Goal: Task Accomplishment & Management: Complete application form

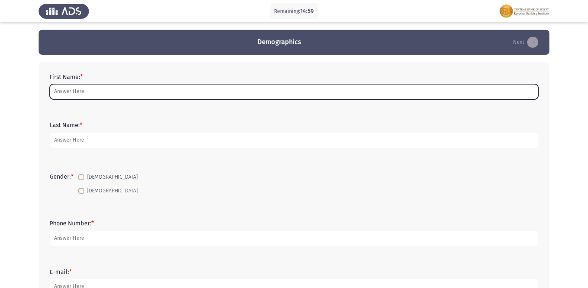
click at [60, 90] on input "First Name: *" at bounding box center [294, 91] width 488 height 15
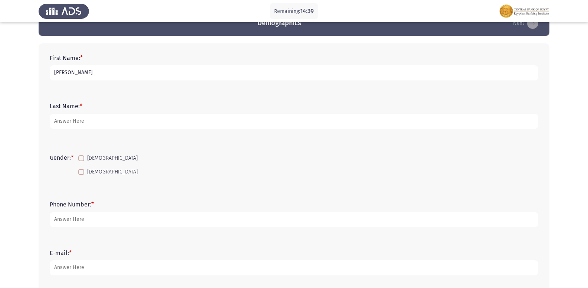
scroll to position [37, 0]
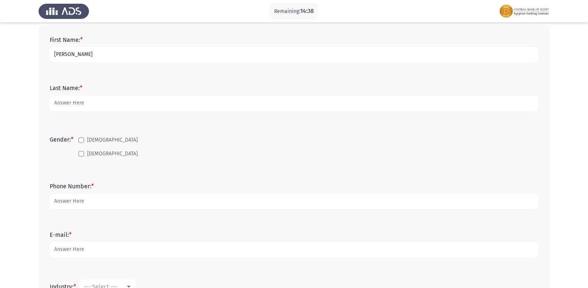
type input "[PERSON_NAME]"
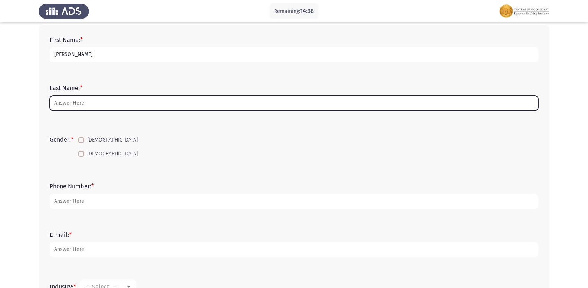
click at [78, 103] on input "Last Name: *" at bounding box center [294, 103] width 488 height 15
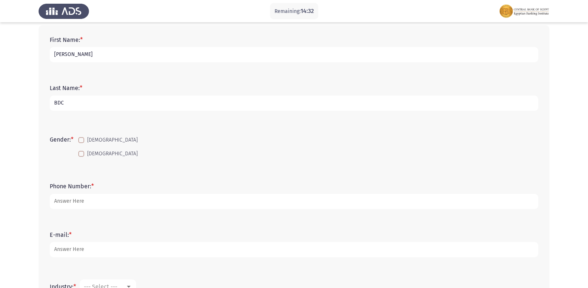
type input "BDC"
drag, startPoint x: 90, startPoint y: 155, endPoint x: 86, endPoint y: 163, distance: 9.0
click at [90, 156] on span "[DEMOGRAPHIC_DATA]" at bounding box center [112, 153] width 50 height 9
click at [81, 157] on input "[DEMOGRAPHIC_DATA]" at bounding box center [81, 157] width 0 height 0
click at [83, 155] on span at bounding box center [81, 154] width 6 height 6
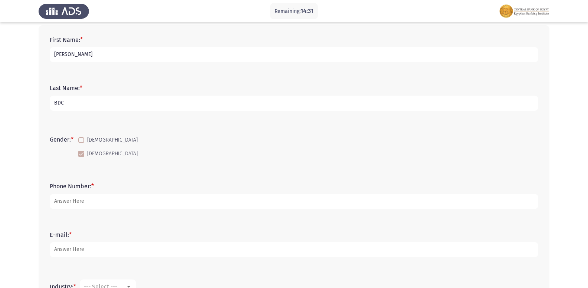
click at [81, 157] on input "[DEMOGRAPHIC_DATA]" at bounding box center [81, 157] width 0 height 0
click at [83, 155] on span at bounding box center [81, 154] width 6 height 6
click at [81, 157] on input "[DEMOGRAPHIC_DATA]" at bounding box center [81, 157] width 0 height 0
checkbox input "true"
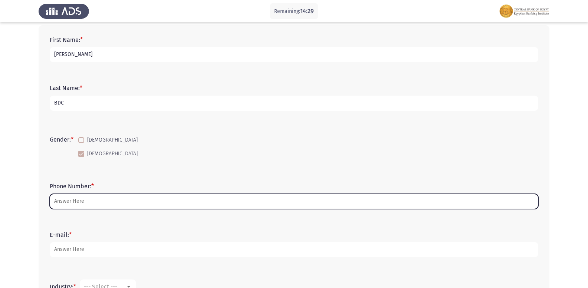
click at [74, 204] on input "Phone Number: *" at bounding box center [294, 201] width 488 height 15
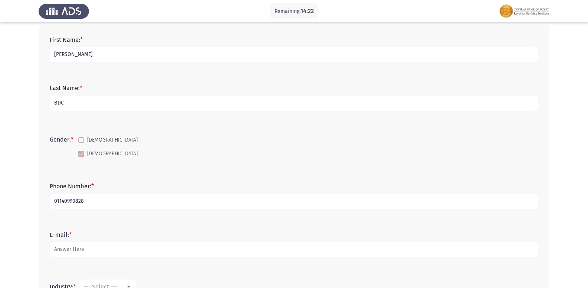
type input "01140990828"
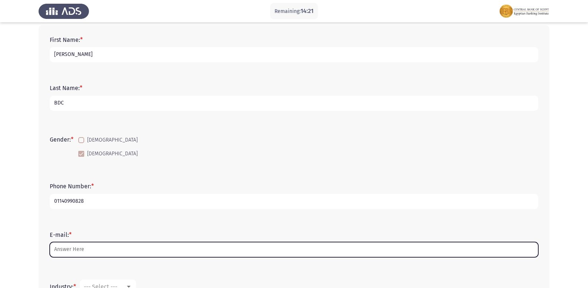
click at [94, 245] on input "E-mail: *" at bounding box center [294, 249] width 488 height 15
type input "A"
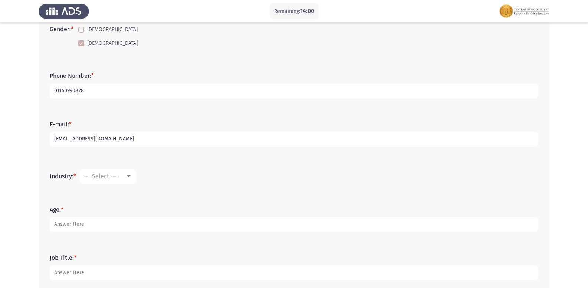
scroll to position [216, 0]
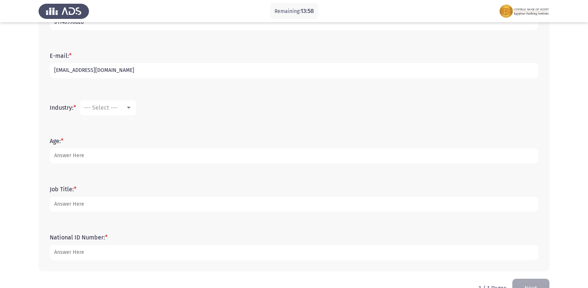
type input "[EMAIL_ADDRESS][DOMAIN_NAME]"
click at [102, 106] on span "--- Select ---" at bounding box center [100, 107] width 33 height 7
click at [151, 154] on span "Banking" at bounding box center [132, 160] width 96 height 18
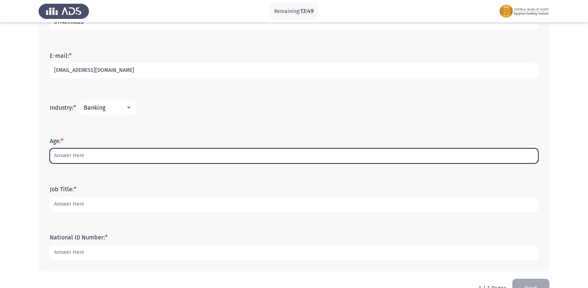
click at [73, 152] on input "Age: *" at bounding box center [294, 155] width 488 height 15
type input "1"
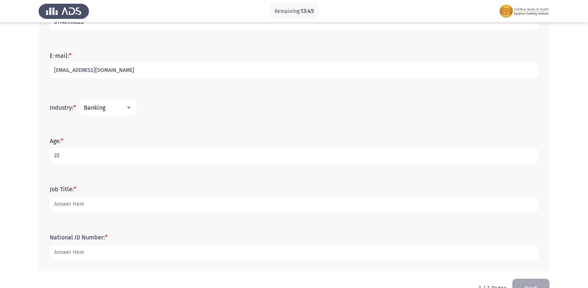
type input "22"
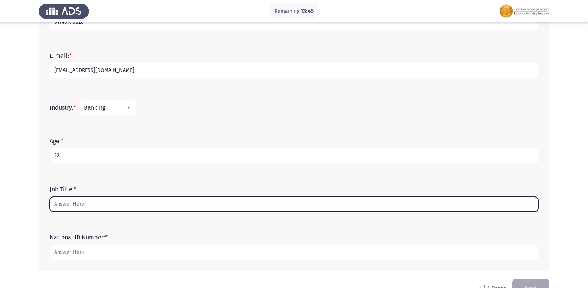
click at [83, 208] on input "Job Title: *" at bounding box center [294, 204] width 488 height 15
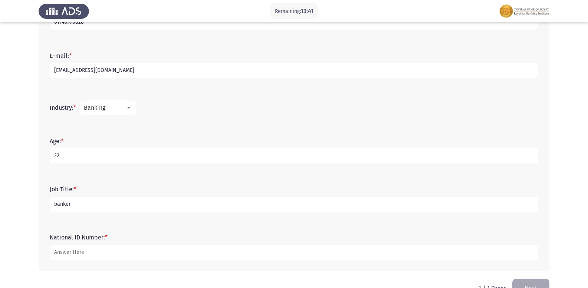
type input "banker"
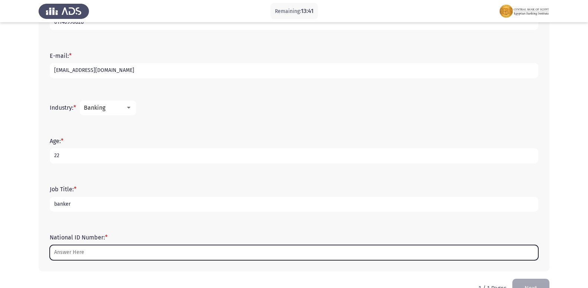
click at [65, 251] on input "National ID Number: *" at bounding box center [294, 252] width 488 height 15
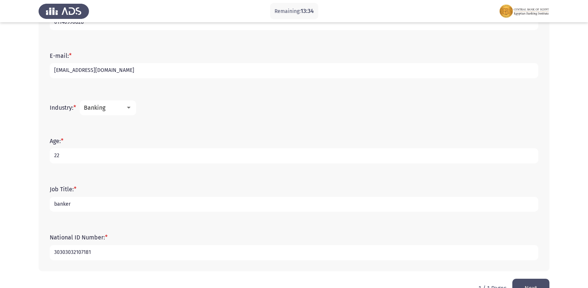
scroll to position [237, 0]
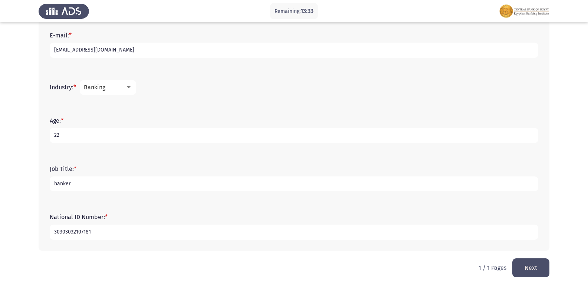
type input "30303032107181"
click at [542, 272] on button "Next" at bounding box center [530, 267] width 37 height 19
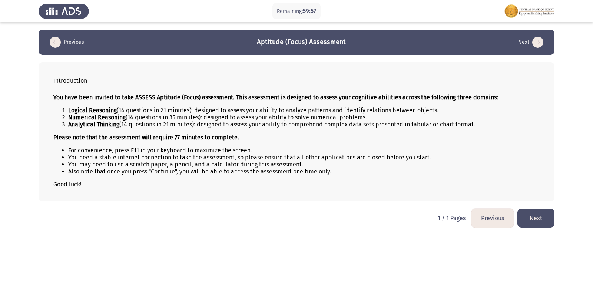
click at [522, 218] on button "Next" at bounding box center [536, 218] width 37 height 19
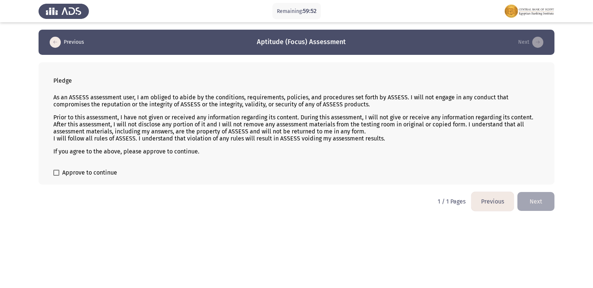
click at [528, 198] on button "Next" at bounding box center [536, 201] width 37 height 19
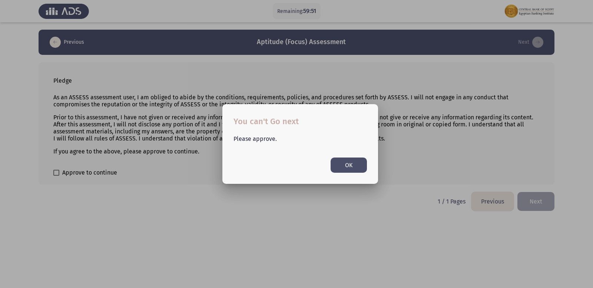
drag, startPoint x: 375, startPoint y: 170, endPoint x: 365, endPoint y: 167, distance: 10.6
click at [374, 170] on div "Please approve. OK" at bounding box center [300, 150] width 151 height 45
click at [362, 165] on button "OK" at bounding box center [349, 165] width 36 height 15
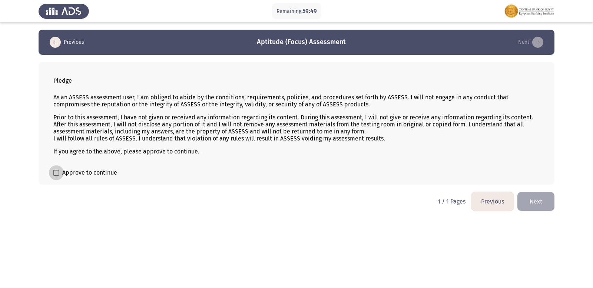
click at [56, 173] on span at bounding box center [56, 173] width 6 height 6
click at [56, 176] on input "Approve to continue" at bounding box center [56, 176] width 0 height 0
checkbox input "true"
click at [533, 197] on button "Next" at bounding box center [536, 201] width 37 height 19
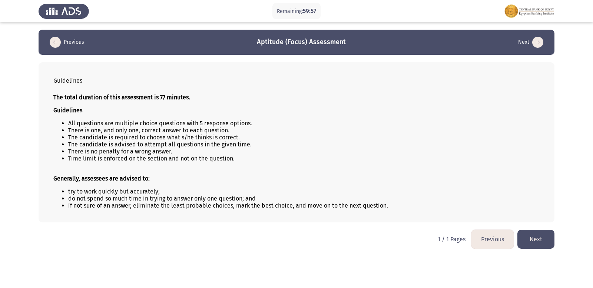
click at [553, 235] on button "Next" at bounding box center [536, 239] width 37 height 19
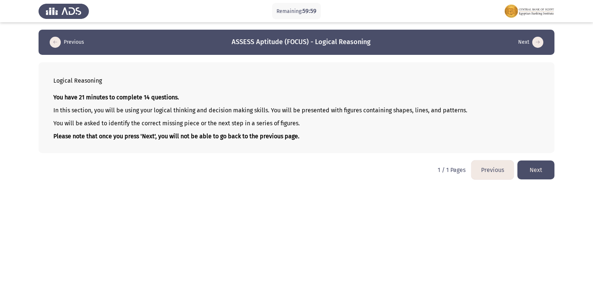
click at [533, 164] on button "Next" at bounding box center [536, 170] width 37 height 19
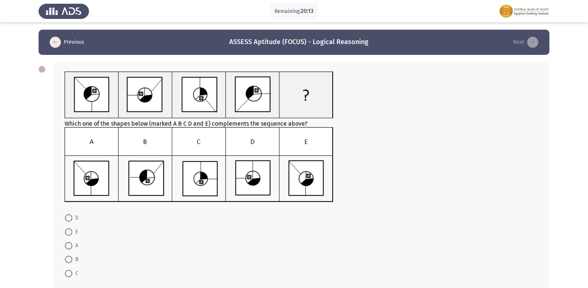
scroll to position [39, 0]
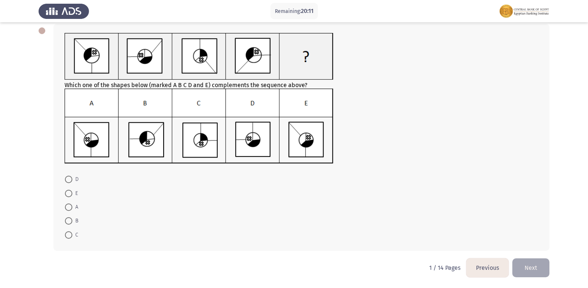
click at [73, 191] on span "E" at bounding box center [75, 193] width 6 height 9
click at [72, 191] on input "E" at bounding box center [68, 193] width 7 height 7
radio input "true"
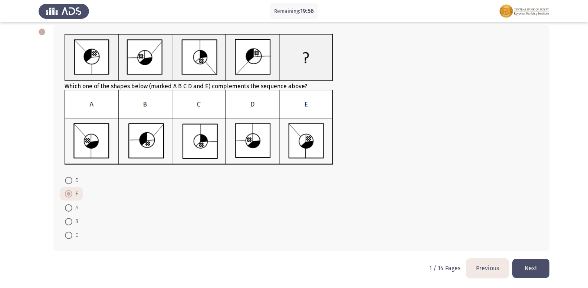
scroll to position [38, 0]
click at [518, 267] on button "Next" at bounding box center [530, 267] width 37 height 19
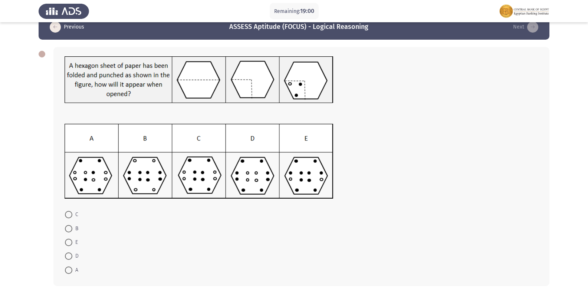
scroll to position [50, 0]
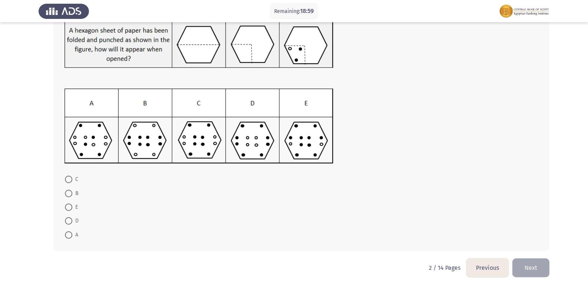
click at [534, 268] on button "Next" at bounding box center [530, 267] width 37 height 19
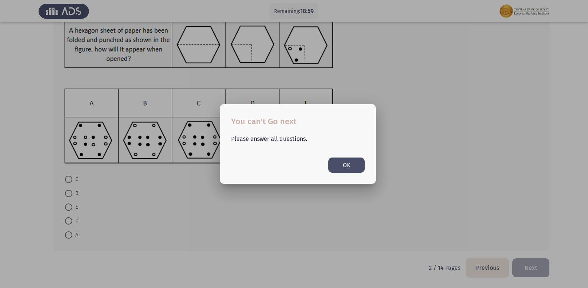
scroll to position [0, 0]
click at [340, 200] on div at bounding box center [294, 144] width 588 height 288
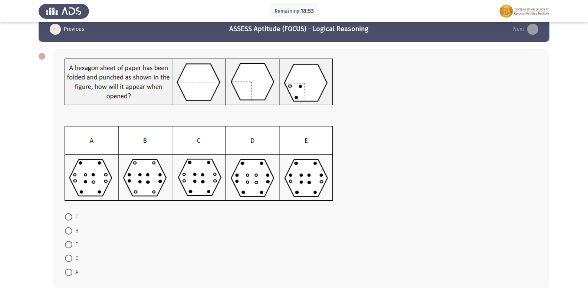
scroll to position [26, 0]
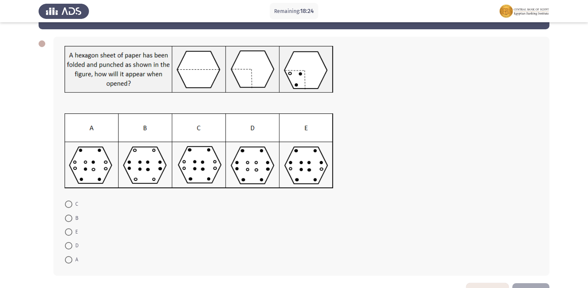
click at [69, 245] on span at bounding box center [68, 245] width 7 height 7
click at [69, 245] on input "D" at bounding box center [68, 245] width 7 height 7
radio input "true"
drag, startPoint x: 583, startPoint y: 97, endPoint x: 593, endPoint y: 118, distance: 23.6
click at [588, 118] on html "Remaining: 18:23 Previous ASSESS Aptitude (FOCUS) - Logical Reasoning Next C B …" at bounding box center [294, 143] width 588 height 338
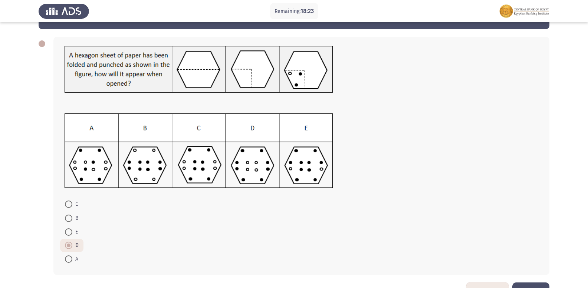
scroll to position [50, 0]
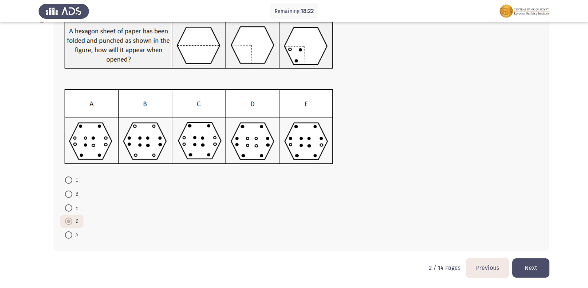
click at [524, 271] on button "Next" at bounding box center [530, 267] width 37 height 19
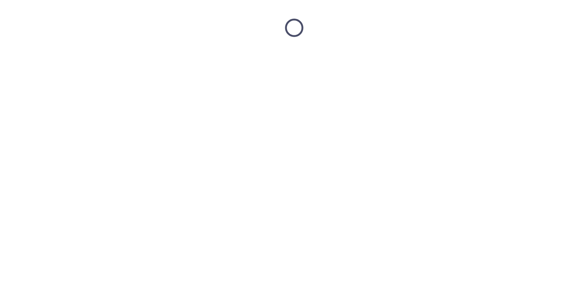
scroll to position [0, 0]
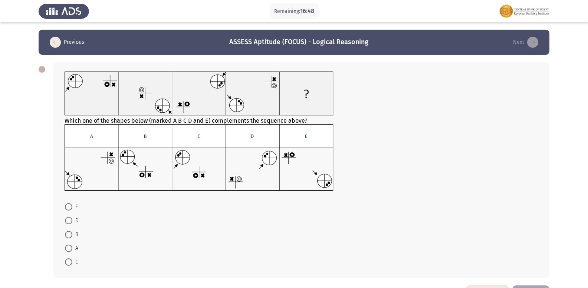
click at [69, 265] on span at bounding box center [68, 261] width 7 height 7
click at [69, 265] on input "C" at bounding box center [68, 261] width 7 height 7
radio input "true"
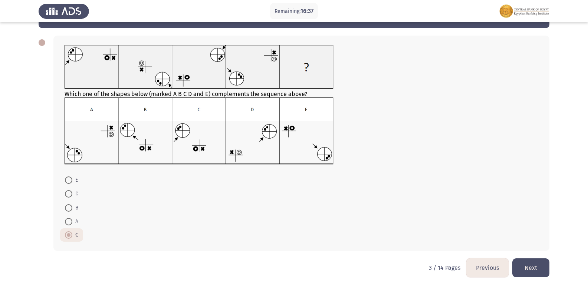
click at [533, 263] on button "Next" at bounding box center [530, 267] width 37 height 19
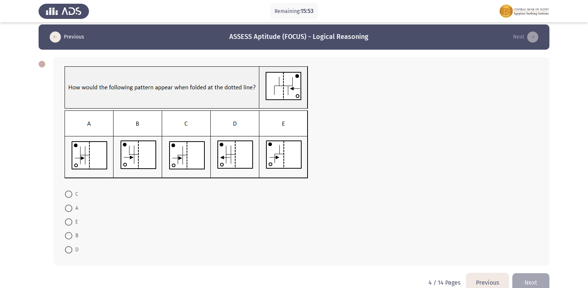
scroll to position [20, 0]
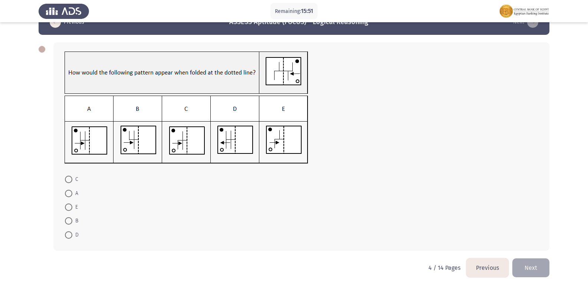
click at [69, 194] on span at bounding box center [68, 193] width 7 height 7
click at [69, 194] on input "A" at bounding box center [68, 193] width 7 height 7
radio input "true"
click at [69, 194] on span at bounding box center [68, 193] width 7 height 7
click at [69, 194] on input "A" at bounding box center [68, 193] width 7 height 7
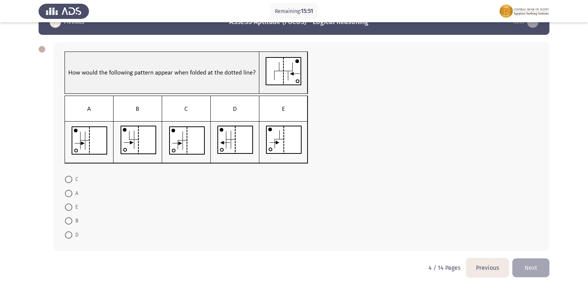
scroll to position [19, 0]
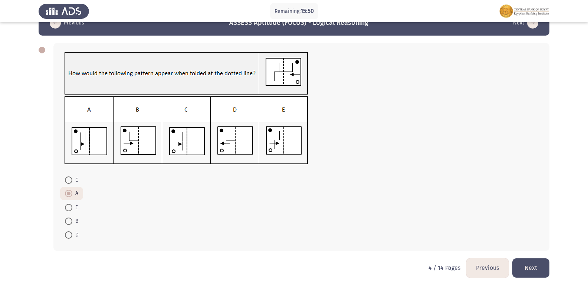
click at [520, 261] on button "Next" at bounding box center [530, 267] width 37 height 19
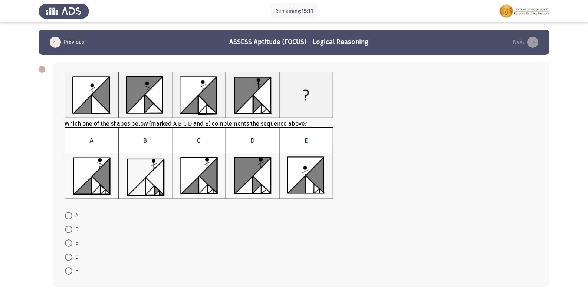
click at [71, 232] on span at bounding box center [68, 229] width 7 height 7
click at [71, 232] on input "D" at bounding box center [68, 229] width 7 height 7
radio input "true"
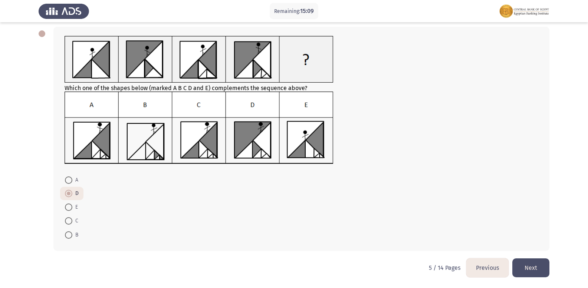
click at [514, 276] on button "Next" at bounding box center [530, 267] width 37 height 19
click at [514, 276] on html "Remaining: 15:09 Previous ASSESS Aptitude (FOCUS) - Logical Reasoning Next Whic…" at bounding box center [294, 126] width 588 height 324
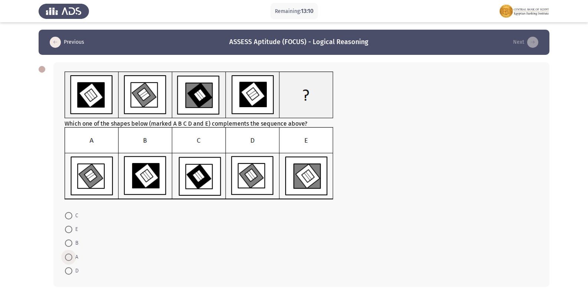
click at [70, 256] on span at bounding box center [68, 257] width 7 height 7
click at [70, 256] on input "A" at bounding box center [68, 257] width 7 height 7
radio input "true"
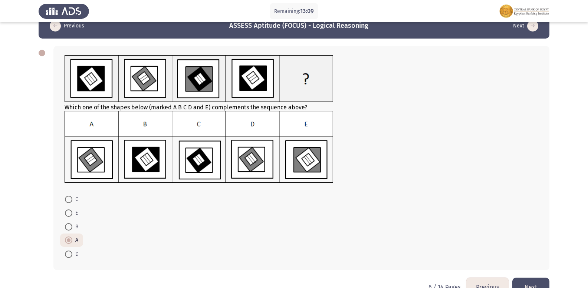
scroll to position [36, 0]
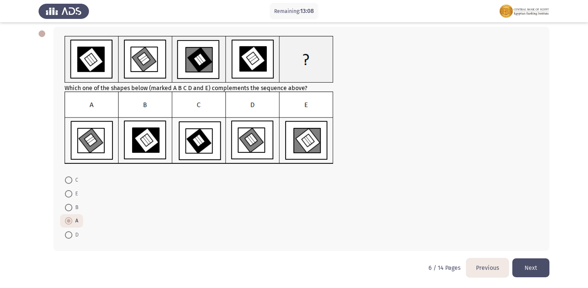
click at [538, 271] on button "Next" at bounding box center [530, 267] width 37 height 19
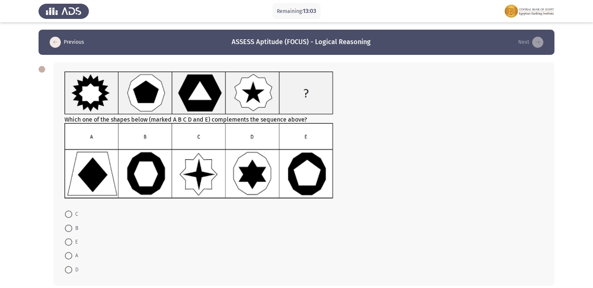
click at [260, 207] on form "C B E A D" at bounding box center [304, 241] width 479 height 69
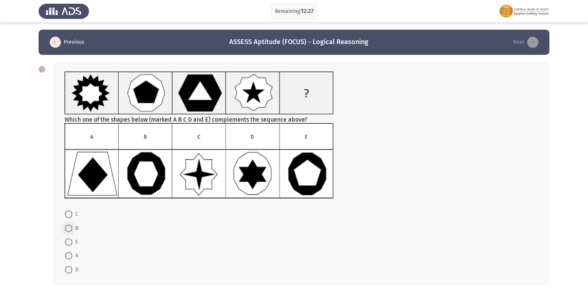
click at [70, 230] on span at bounding box center [68, 228] width 7 height 7
click at [70, 230] on input "B" at bounding box center [68, 228] width 7 height 7
radio input "true"
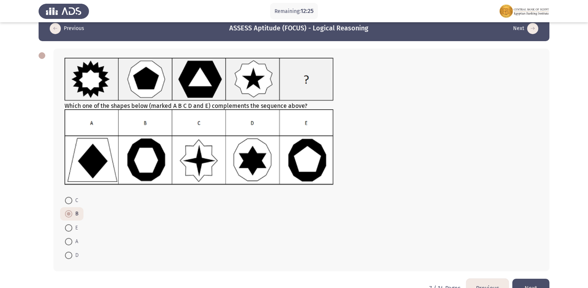
scroll to position [34, 0]
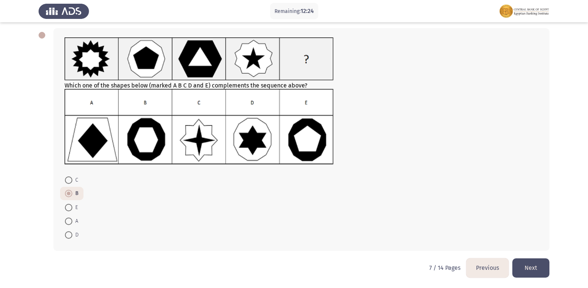
click at [527, 268] on button "Next" at bounding box center [530, 267] width 37 height 19
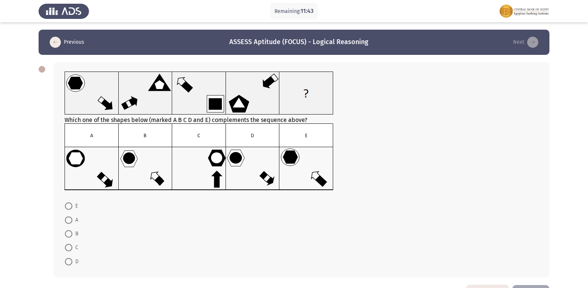
click at [69, 266] on label "D" at bounding box center [72, 261] width 14 height 9
click at [69, 266] on input "D" at bounding box center [68, 261] width 7 height 7
radio input "true"
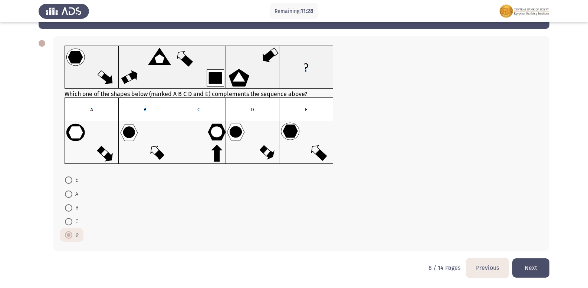
click at [549, 261] on html "Remaining: 11:28 Previous ASSESS Aptitude (FOCUS) - Logical Reasoning Next Whic…" at bounding box center [294, 131] width 588 height 314
click at [541, 271] on button "Next" at bounding box center [530, 267] width 37 height 19
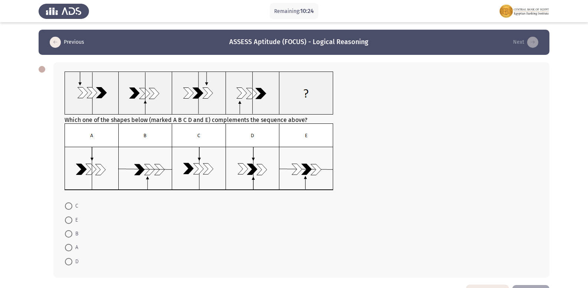
click at [70, 244] on span at bounding box center [68, 247] width 7 height 7
click at [70, 244] on input "A" at bounding box center [68, 247] width 7 height 7
radio input "true"
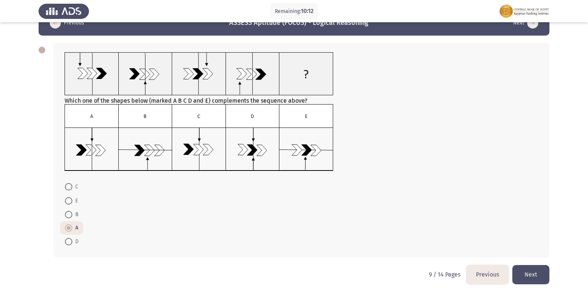
scroll to position [26, 0]
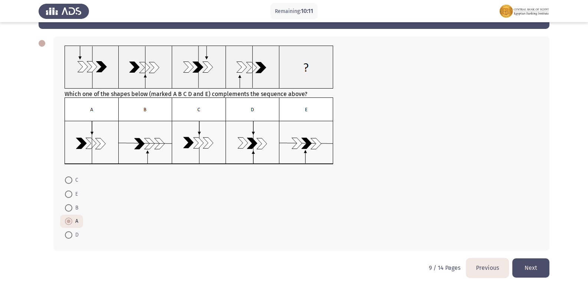
click at [524, 271] on button "Next" at bounding box center [530, 267] width 37 height 19
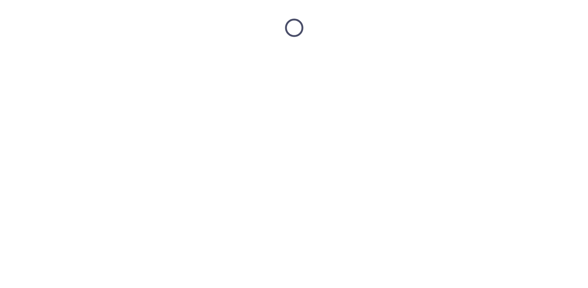
scroll to position [0, 0]
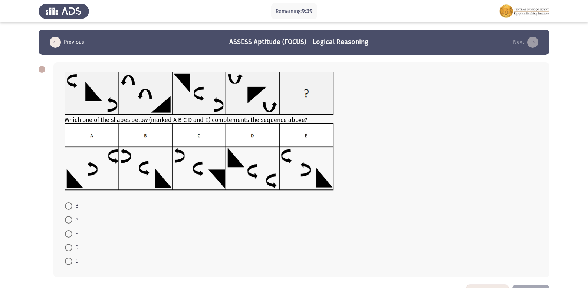
click at [68, 236] on span at bounding box center [68, 233] width 7 height 7
click at [68, 236] on input "E" at bounding box center [68, 233] width 7 height 7
radio input "true"
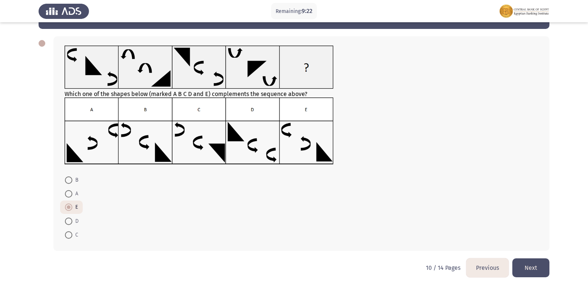
click at [538, 261] on button "Next" at bounding box center [530, 267] width 37 height 19
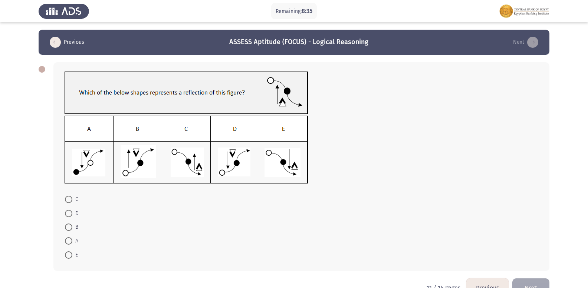
click at [69, 214] on span at bounding box center [68, 213] width 7 height 7
click at [69, 214] on input "D" at bounding box center [68, 213] width 7 height 7
radio input "true"
click at [521, 278] on button "Next" at bounding box center [530, 287] width 37 height 19
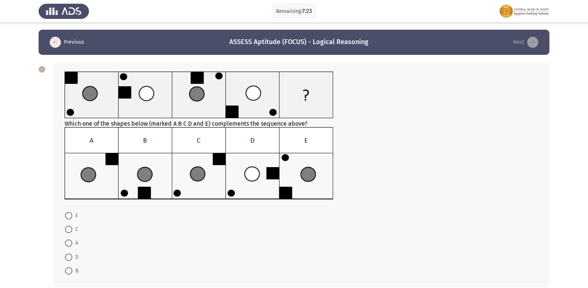
click at [71, 241] on span at bounding box center [68, 243] width 7 height 7
click at [71, 241] on input "A" at bounding box center [68, 243] width 7 height 7
radio input "true"
click at [69, 266] on label "B" at bounding box center [71, 270] width 13 height 9
click at [69, 267] on input "B" at bounding box center [68, 270] width 7 height 7
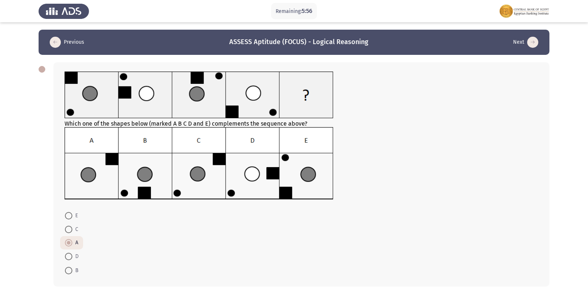
radio input "true"
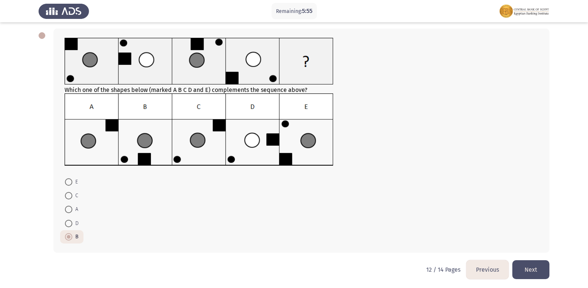
scroll to position [36, 0]
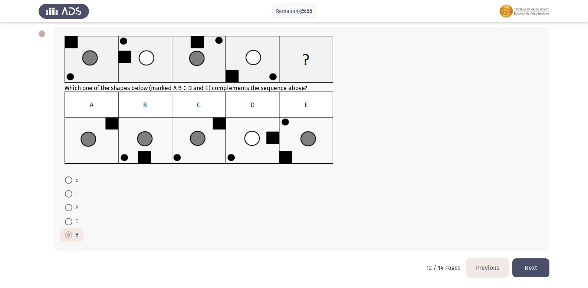
click at [532, 274] on button "Next" at bounding box center [530, 267] width 37 height 19
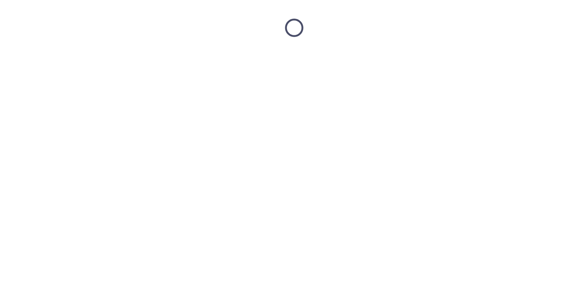
scroll to position [0, 0]
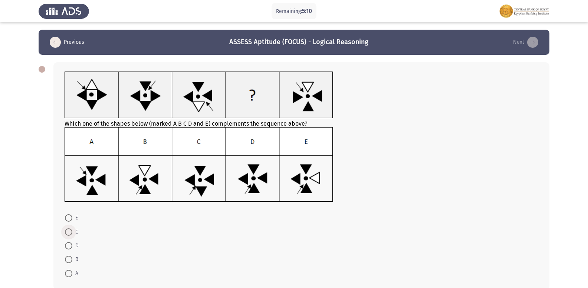
click at [67, 236] on label "C" at bounding box center [71, 232] width 13 height 9
click at [67, 236] on input "C" at bounding box center [68, 231] width 7 height 7
radio input "true"
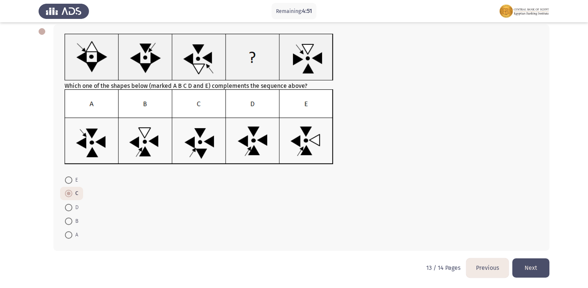
click at [531, 263] on button "Next" at bounding box center [530, 267] width 37 height 19
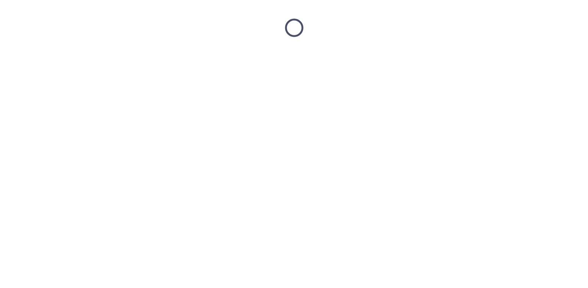
scroll to position [0, 0]
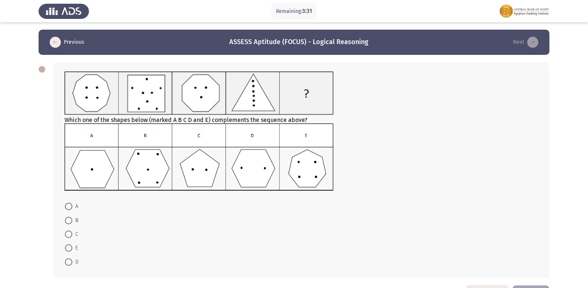
click at [71, 258] on span at bounding box center [68, 261] width 7 height 7
click at [71, 258] on input "D" at bounding box center [68, 261] width 7 height 7
radio input "true"
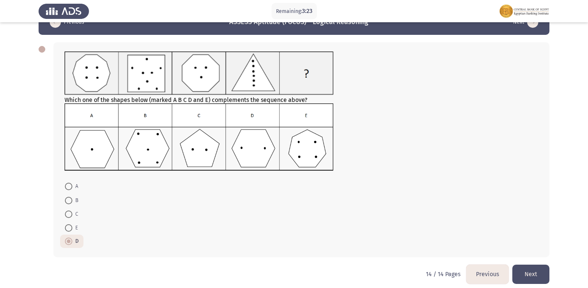
scroll to position [26, 0]
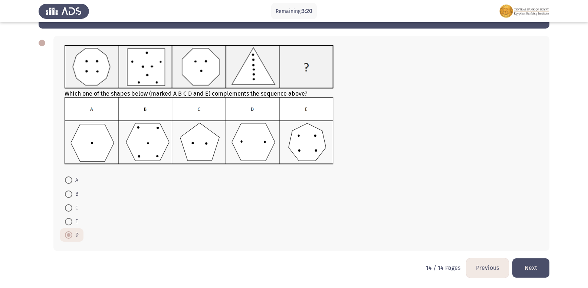
click at [498, 268] on button "Previous" at bounding box center [487, 267] width 42 height 19
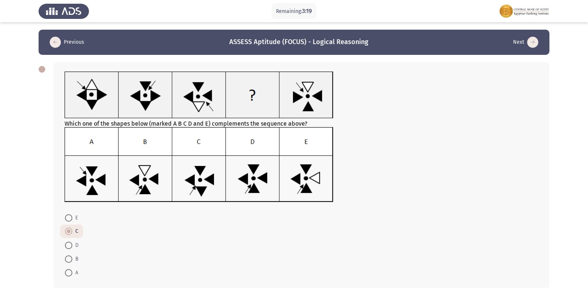
scroll to position [38, 0]
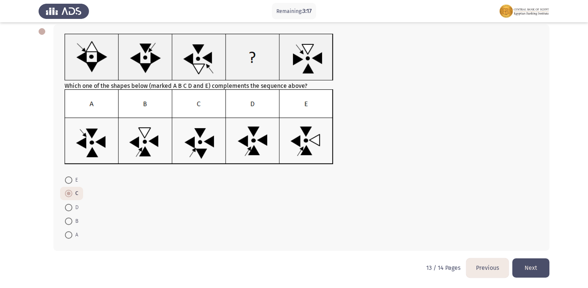
click at [479, 264] on button "Previous" at bounding box center [487, 267] width 42 height 19
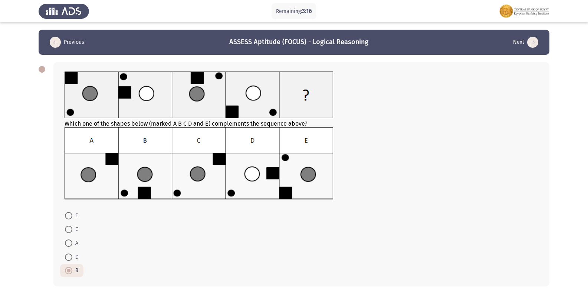
scroll to position [36, 0]
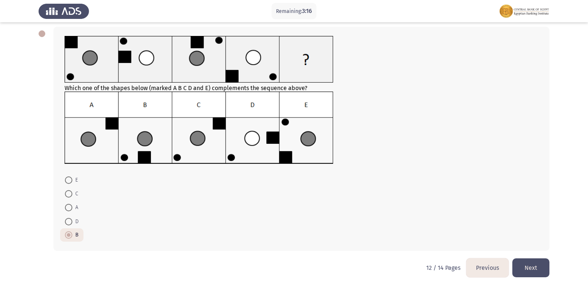
click at [482, 267] on button "Previous" at bounding box center [487, 267] width 42 height 19
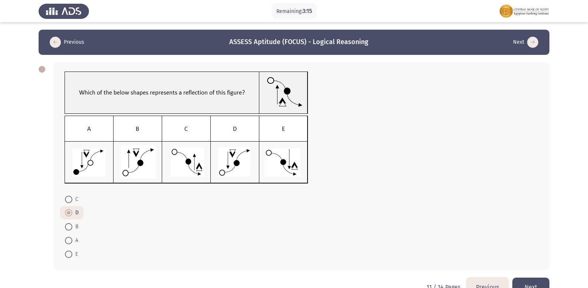
scroll to position [19, 0]
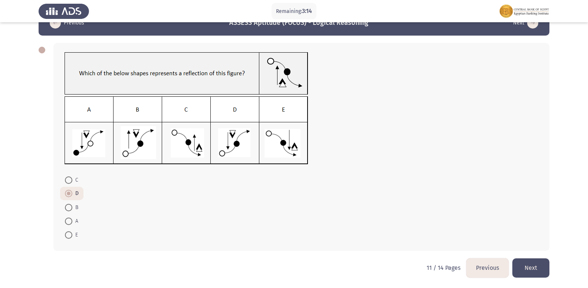
click at [481, 271] on button "Previous" at bounding box center [487, 267] width 42 height 19
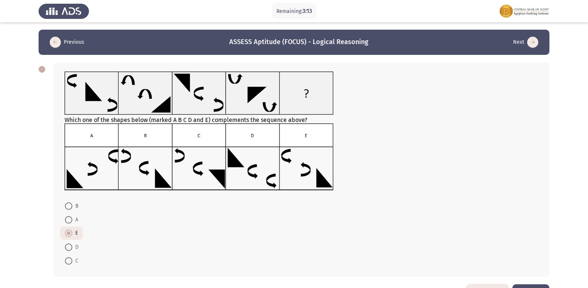
scroll to position [26, 0]
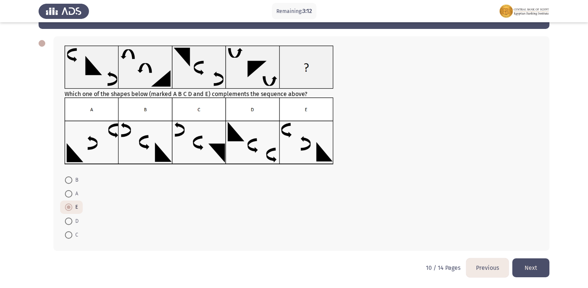
click at [491, 267] on button "Previous" at bounding box center [487, 267] width 42 height 19
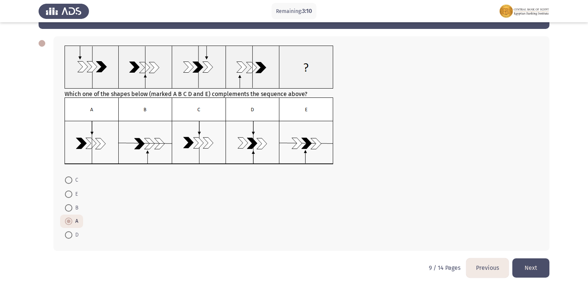
click at [481, 264] on button "Previous" at bounding box center [487, 267] width 42 height 19
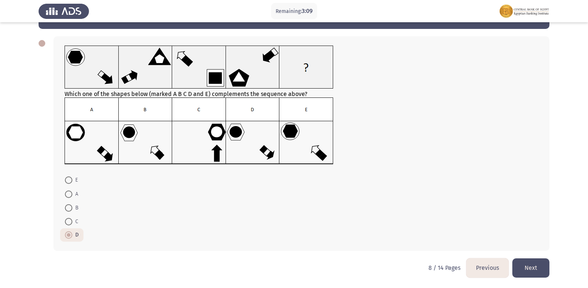
click at [489, 266] on button "Previous" at bounding box center [487, 267] width 42 height 19
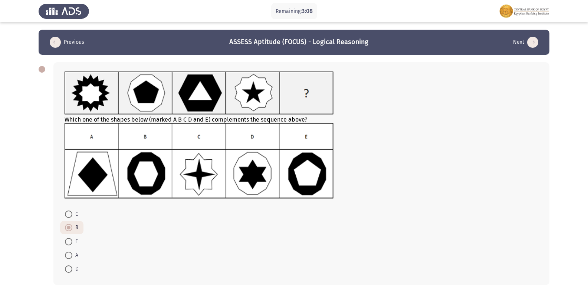
scroll to position [34, 0]
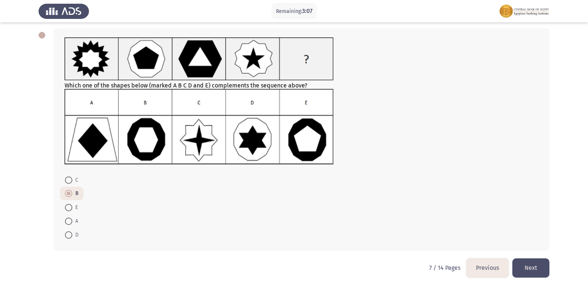
click at [484, 270] on button "Previous" at bounding box center [487, 267] width 42 height 19
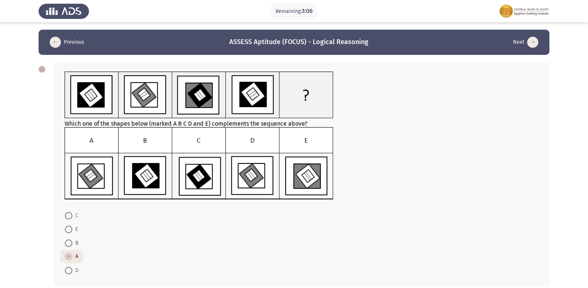
scroll to position [36, 0]
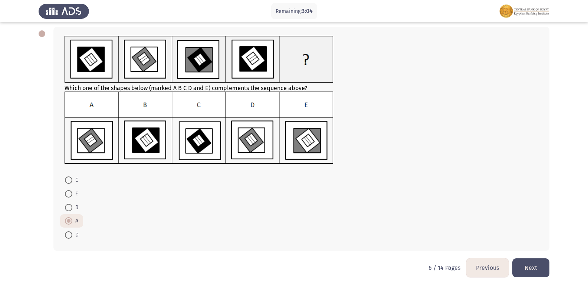
click at [490, 270] on button "Previous" at bounding box center [487, 267] width 42 height 19
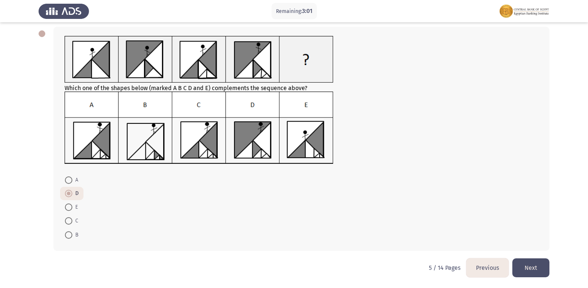
click at [485, 263] on button "Previous" at bounding box center [487, 267] width 42 height 19
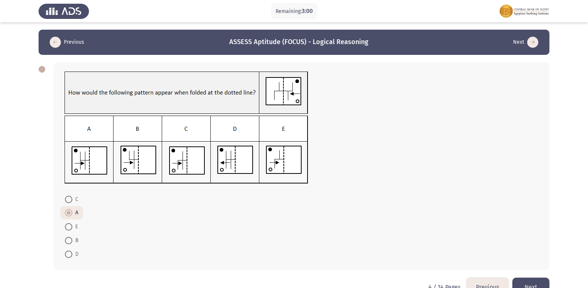
drag, startPoint x: 574, startPoint y: 152, endPoint x: 572, endPoint y: 194, distance: 41.6
click at [572, 194] on app-assessment-container "Remaining: 3:00 Previous ASSESS Aptitude (FOCUS) - Logical Reasoning Next C A E…" at bounding box center [294, 154] width 588 height 248
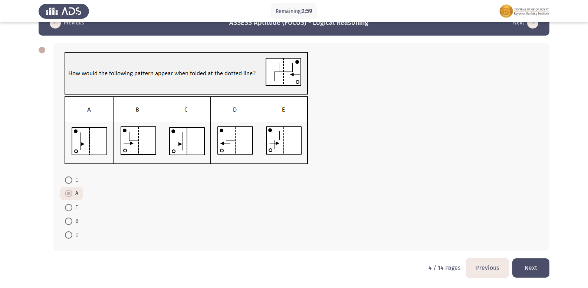
scroll to position [17, 0]
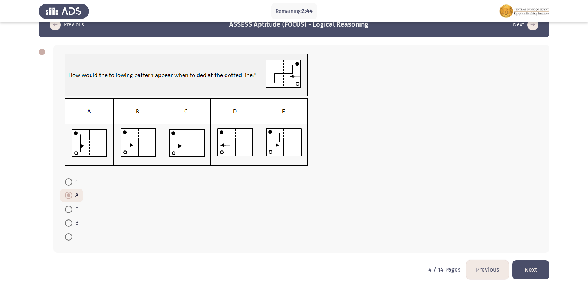
click at [486, 265] on button "Previous" at bounding box center [487, 269] width 42 height 19
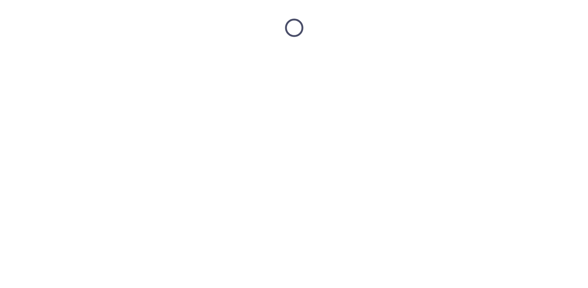
scroll to position [0, 0]
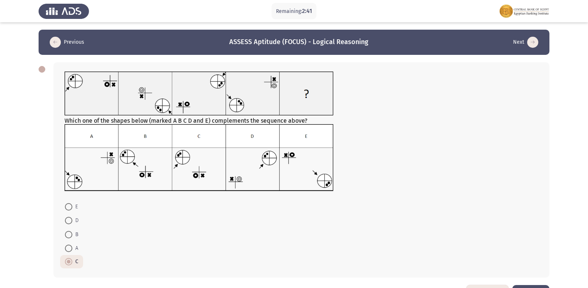
click at [486, 265] on form "E D B A C" at bounding box center [302, 234] width 474 height 69
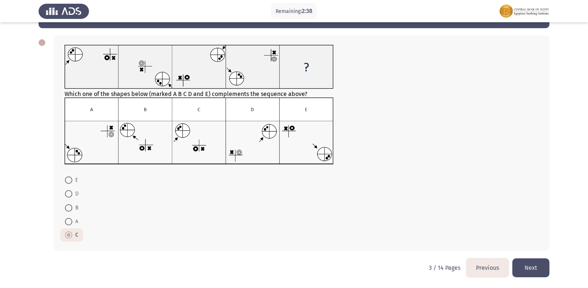
click at [482, 268] on button "Previous" at bounding box center [487, 267] width 42 height 19
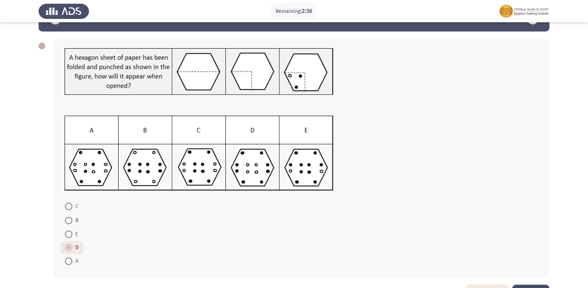
scroll to position [50, 0]
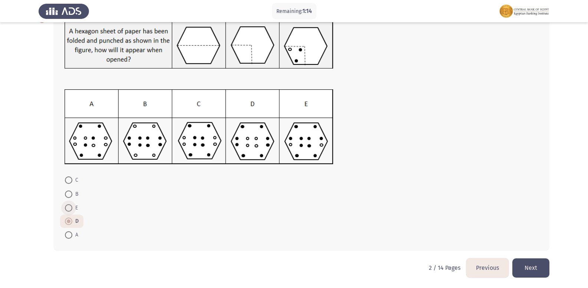
click at [70, 204] on span at bounding box center [68, 207] width 7 height 7
click at [70, 204] on input "E" at bounding box center [68, 207] width 7 height 7
radio input "true"
click at [513, 254] on div "Previous ASSESS Aptitude (FOCUS) - Logical Reasoning Next C B E D A 2 / 14 Page…" at bounding box center [294, 119] width 511 height 279
click at [520, 264] on button "Next" at bounding box center [530, 267] width 37 height 19
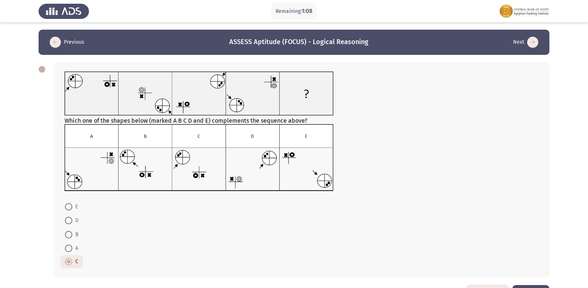
scroll to position [27, 0]
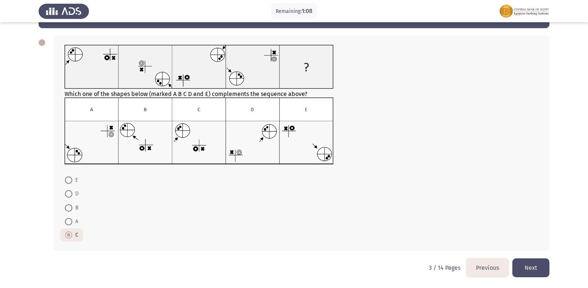
click at [540, 258] on div "Previous ASSESS Aptitude (FOCUS) - Logical Reasoning Next Which one of the shap…" at bounding box center [294, 131] width 511 height 256
click at [540, 270] on button "Next" at bounding box center [530, 267] width 37 height 19
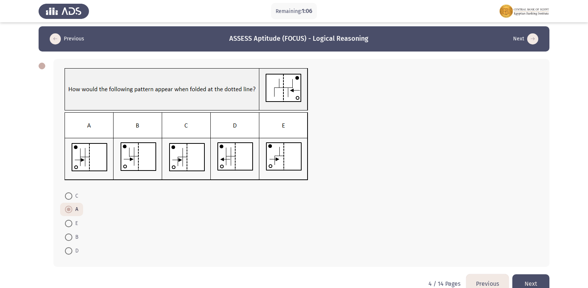
scroll to position [19, 0]
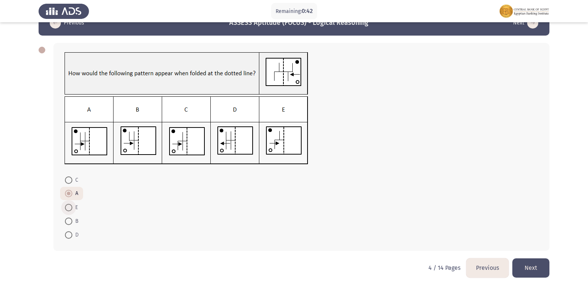
click at [72, 208] on span at bounding box center [68, 207] width 7 height 7
click at [72, 208] on input "E" at bounding box center [68, 207] width 7 height 7
radio input "true"
click at [529, 265] on button "Next" at bounding box center [530, 267] width 37 height 19
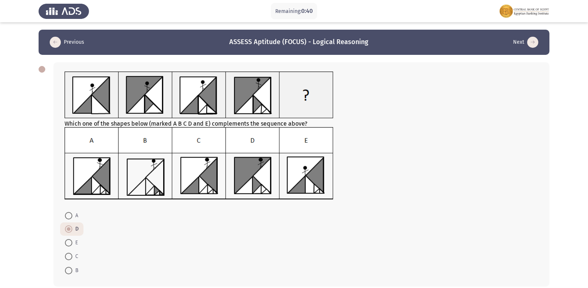
scroll to position [36, 0]
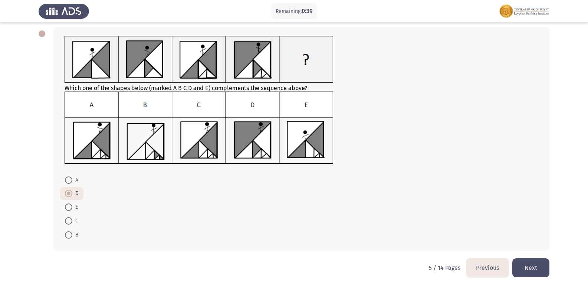
click at [550, 263] on html "Remaining: 0:39 Previous ASSESS Aptitude (FOCUS) - Logical Reasoning Next Which…" at bounding box center [294, 126] width 588 height 324
click at [544, 269] on button "Next" at bounding box center [530, 267] width 37 height 19
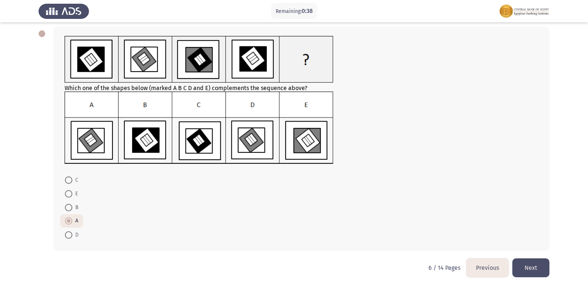
click at [533, 273] on button "Next" at bounding box center [530, 267] width 37 height 19
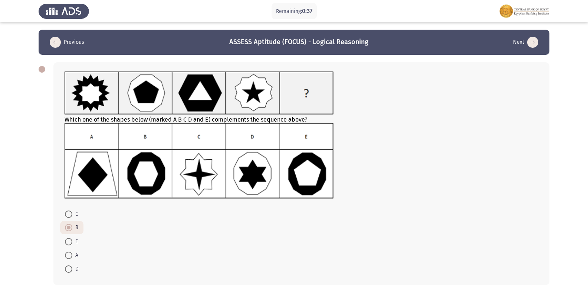
scroll to position [34, 0]
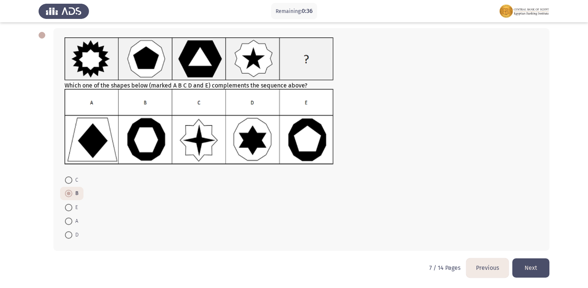
click at [535, 271] on button "Next" at bounding box center [530, 267] width 37 height 19
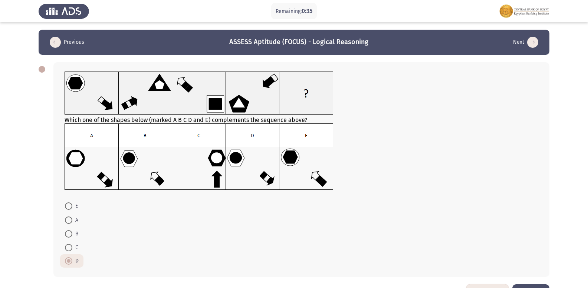
scroll to position [26, 0]
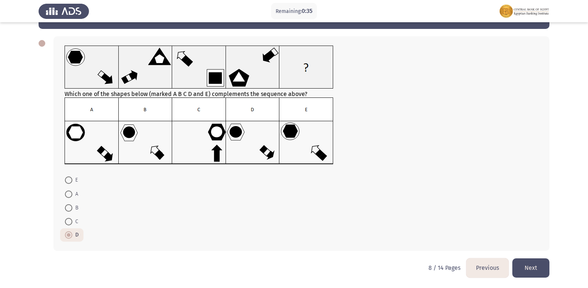
click at [538, 267] on button "Next" at bounding box center [530, 267] width 37 height 19
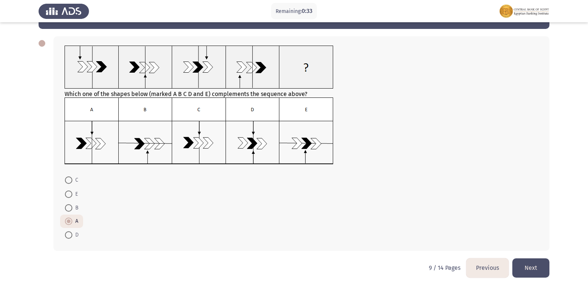
click at [535, 270] on button "Next" at bounding box center [530, 267] width 37 height 19
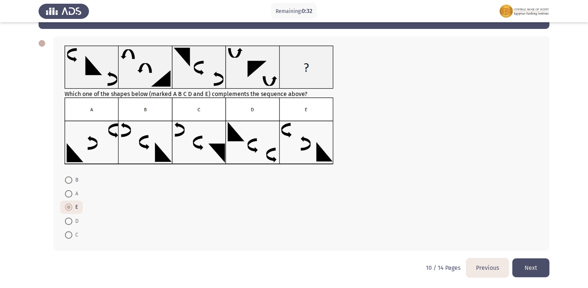
click at [524, 266] on button "Next" at bounding box center [530, 267] width 37 height 19
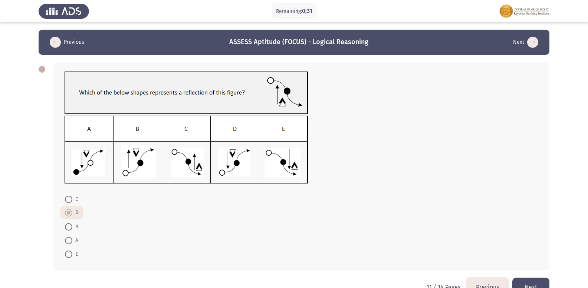
scroll to position [19, 0]
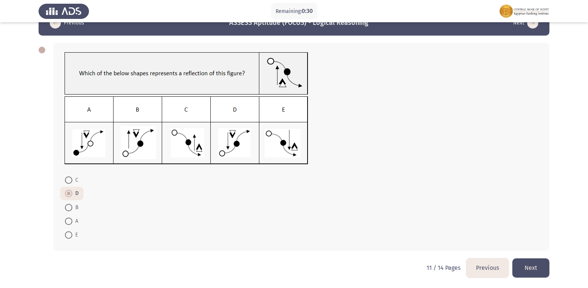
click at [479, 277] on button "Previous" at bounding box center [487, 267] width 42 height 19
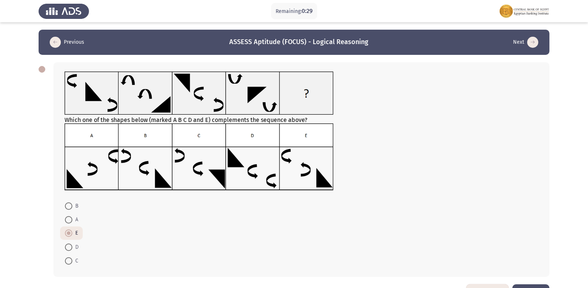
scroll to position [26, 0]
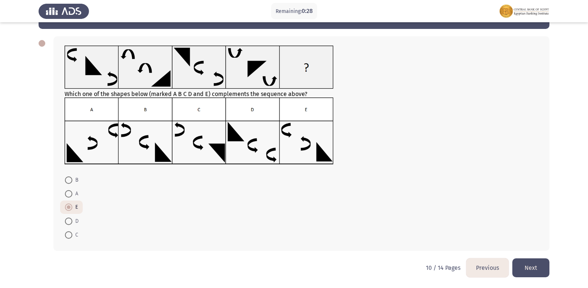
click at [529, 275] on button "Next" at bounding box center [530, 267] width 37 height 19
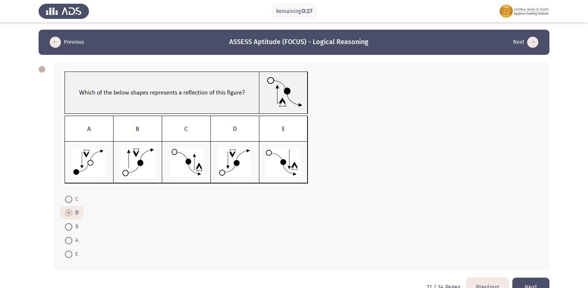
scroll to position [19, 0]
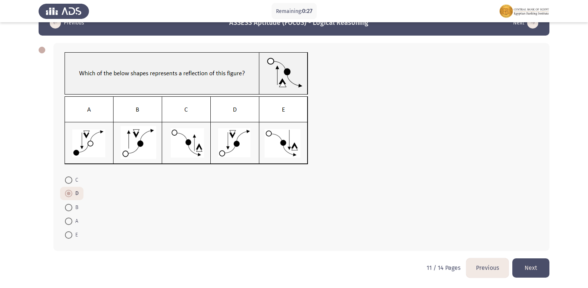
click at [542, 267] on button "Next" at bounding box center [530, 267] width 37 height 19
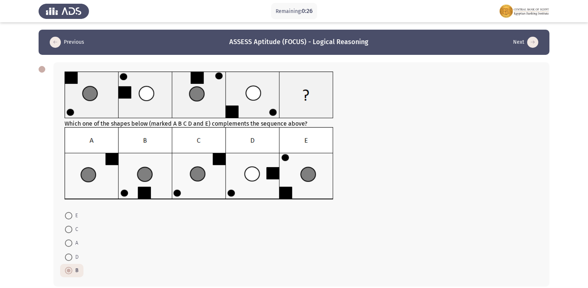
scroll to position [36, 0]
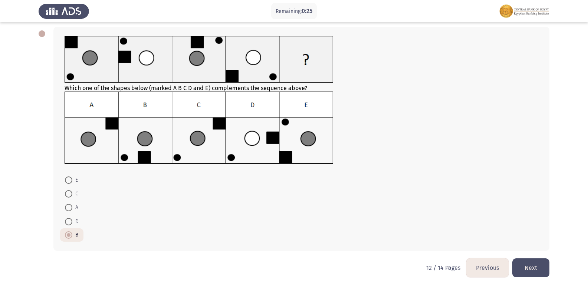
click at [543, 260] on button "Next" at bounding box center [530, 267] width 37 height 19
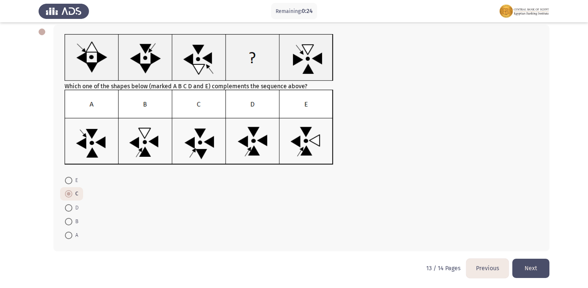
scroll to position [38, 0]
click at [528, 268] on button "Next" at bounding box center [530, 267] width 37 height 19
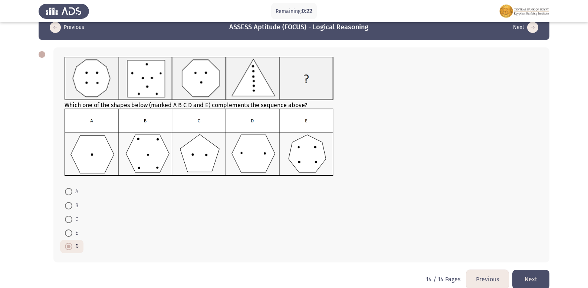
scroll to position [26, 0]
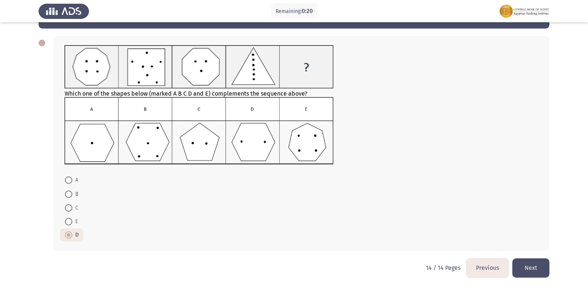
click at [531, 263] on button "Next" at bounding box center [530, 267] width 37 height 19
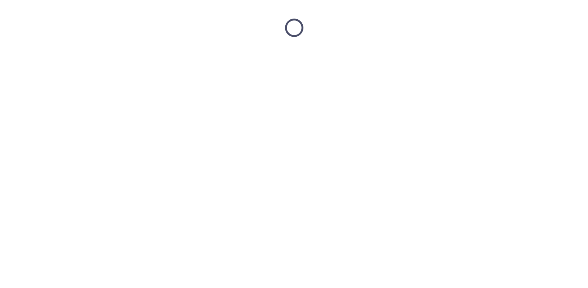
scroll to position [0, 0]
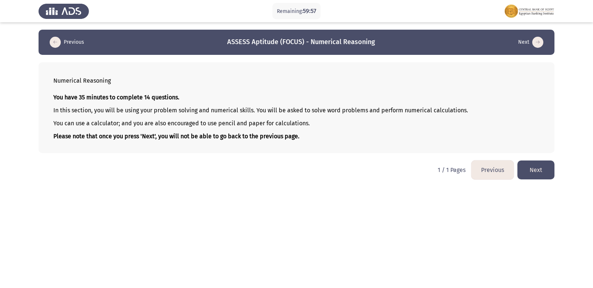
click at [538, 176] on button "Next" at bounding box center [536, 170] width 37 height 19
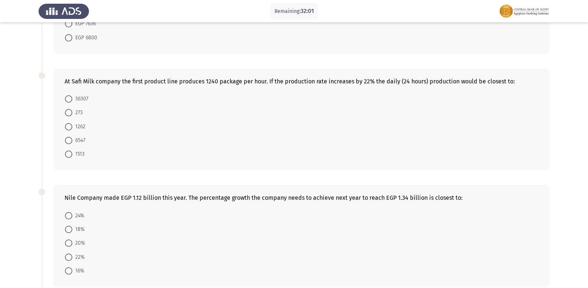
scroll to position [128, 0]
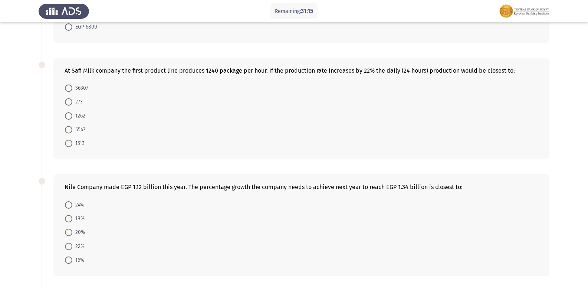
click at [65, 82] on mat-radio-button "36307" at bounding box center [76, 88] width 33 height 14
click at [73, 84] on span "36307" at bounding box center [80, 88] width 16 height 9
click at [72, 85] on input "36307" at bounding box center [68, 88] width 7 height 7
radio input "true"
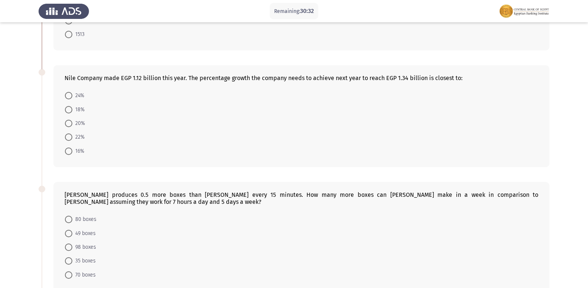
scroll to position [259, 0]
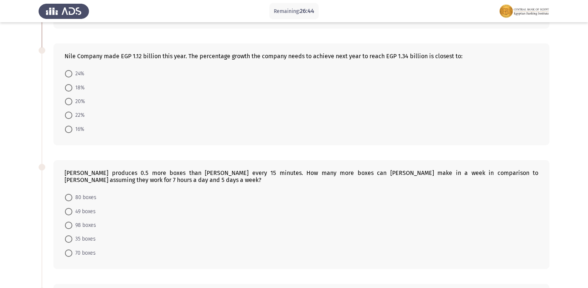
click at [72, 222] on span at bounding box center [68, 225] width 7 height 7
click at [72, 222] on input "98 boxes" at bounding box center [68, 225] width 7 height 7
radio input "true"
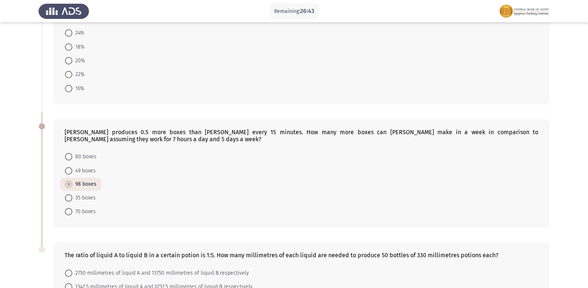
scroll to position [386, 0]
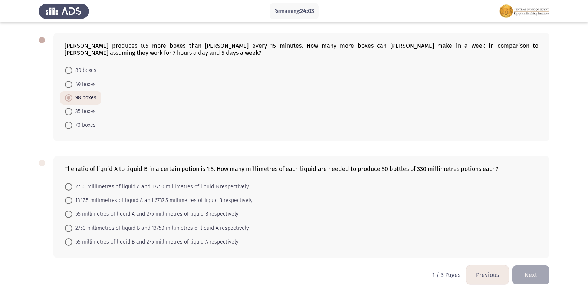
click at [70, 225] on span at bounding box center [68, 228] width 7 height 7
click at [70, 225] on input "2750 millimetres of liquid B and 13750 millimetres of liquid A respectively" at bounding box center [68, 228] width 7 height 7
radio input "true"
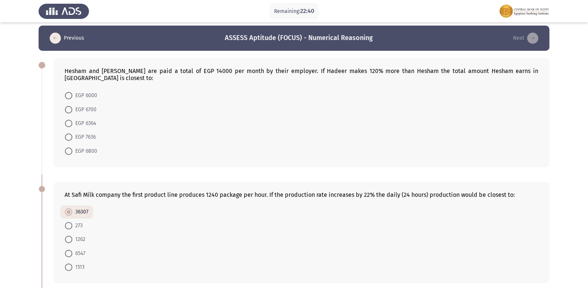
scroll to position [0, 0]
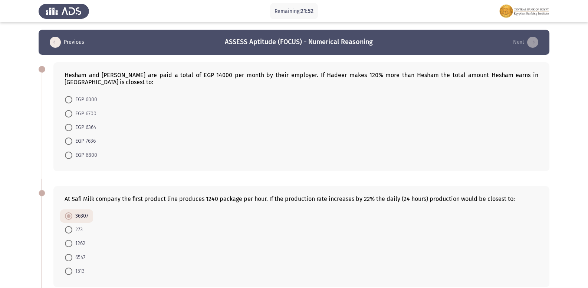
click at [63, 109] on mat-radio-button "EGP 6700" at bounding box center [80, 113] width 41 height 14
click at [66, 110] on span at bounding box center [68, 113] width 7 height 7
click at [66, 110] on input "EGP 6700" at bounding box center [68, 113] width 7 height 7
radio input "true"
click at [66, 109] on span at bounding box center [68, 112] width 7 height 7
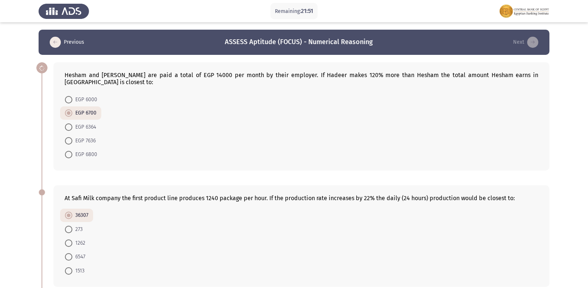
click at [66, 109] on input "EGP 6700" at bounding box center [68, 112] width 7 height 7
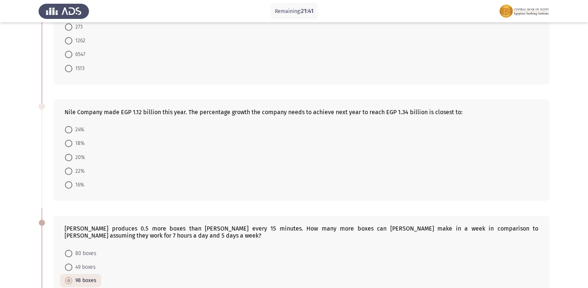
scroll to position [149, 0]
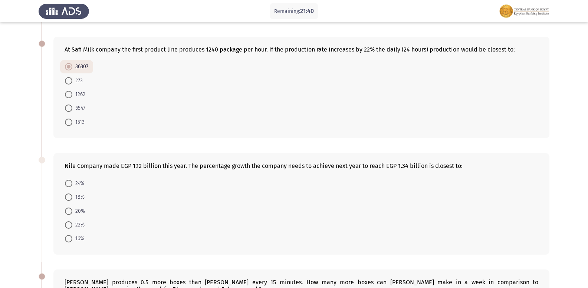
click at [69, 194] on span at bounding box center [68, 197] width 7 height 7
click at [69, 194] on input "18%" at bounding box center [68, 197] width 7 height 7
radio input "true"
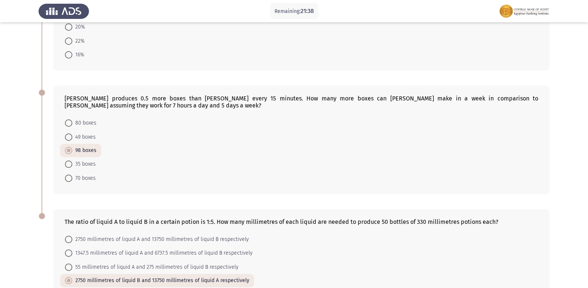
scroll to position [385, 0]
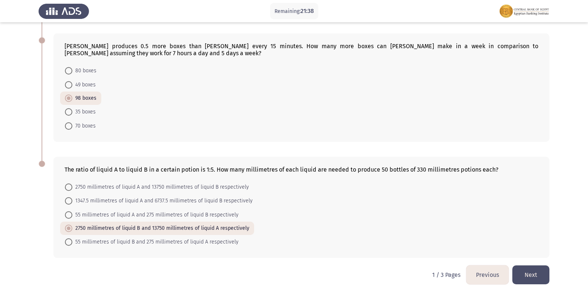
click at [530, 266] on button "Next" at bounding box center [530, 275] width 37 height 19
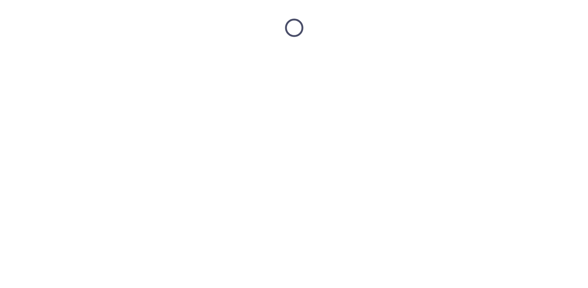
scroll to position [0, 0]
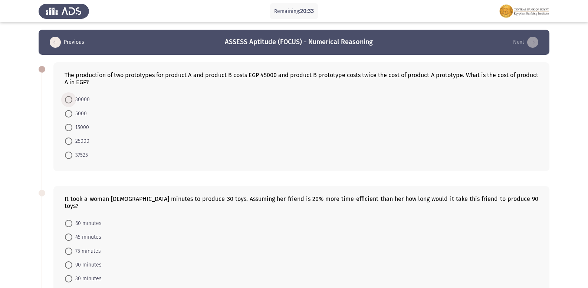
click at [70, 96] on span at bounding box center [68, 99] width 7 height 7
click at [70, 96] on input "30000" at bounding box center [68, 99] width 7 height 7
radio input "true"
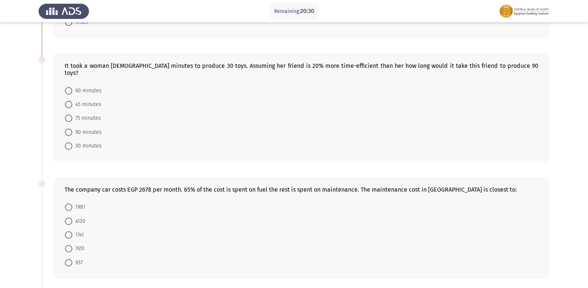
scroll to position [119, 0]
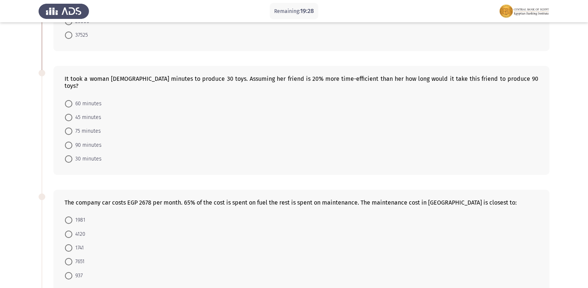
click at [70, 100] on span at bounding box center [68, 103] width 7 height 7
click at [70, 100] on input "60 minutes" at bounding box center [68, 103] width 7 height 7
radio input "true"
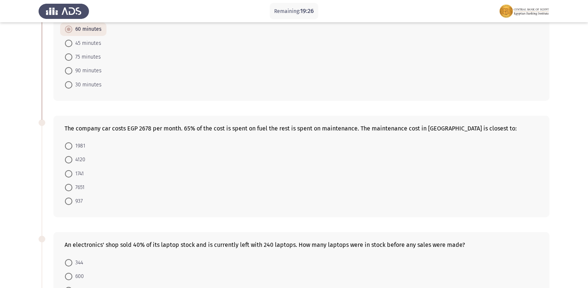
scroll to position [194, 0]
click at [70, 198] on label "937" at bounding box center [74, 201] width 18 height 9
click at [70, 198] on input "937" at bounding box center [68, 200] width 7 height 7
radio input "true"
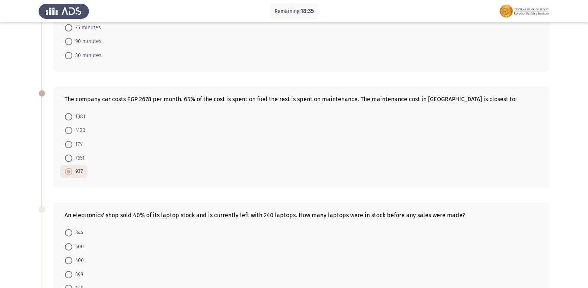
scroll to position [271, 0]
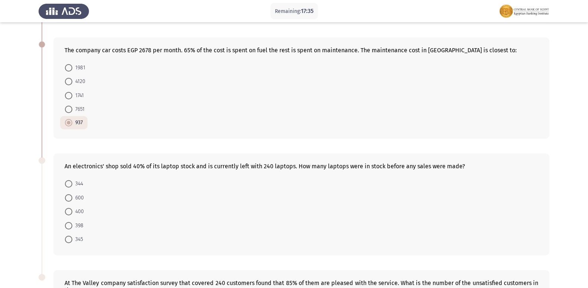
click at [145, 226] on form "344 600 400 398 345" at bounding box center [302, 211] width 474 height 69
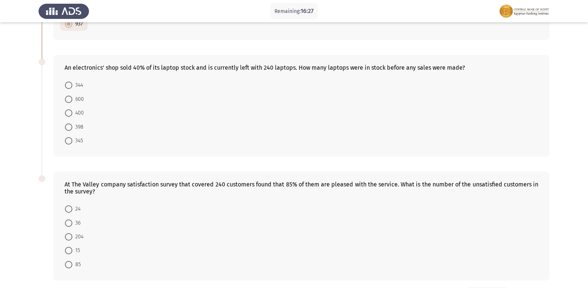
scroll to position [388, 0]
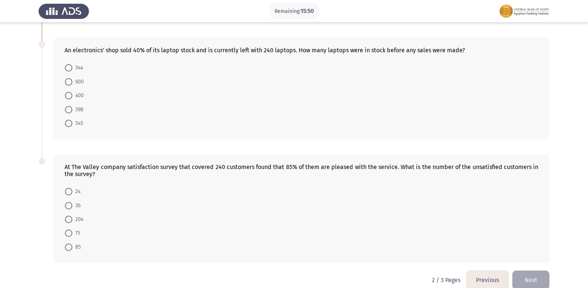
click at [70, 202] on span at bounding box center [68, 205] width 7 height 7
click at [70, 202] on input "36" at bounding box center [68, 205] width 7 height 7
radio input "true"
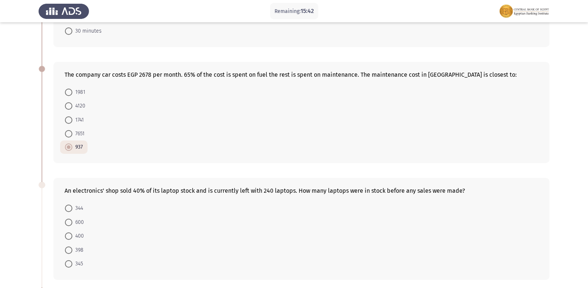
scroll to position [293, 0]
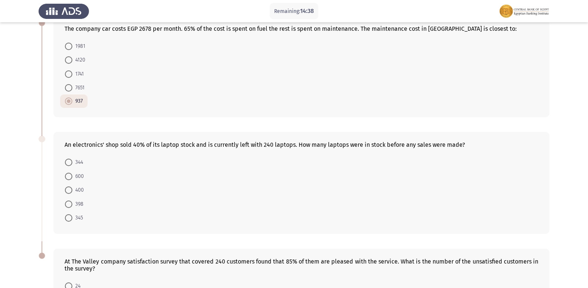
click at [67, 173] on span at bounding box center [68, 176] width 7 height 7
click at [67, 173] on input "600" at bounding box center [68, 176] width 7 height 7
radio input "true"
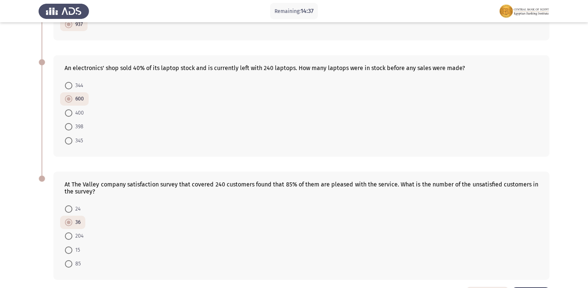
scroll to position [376, 0]
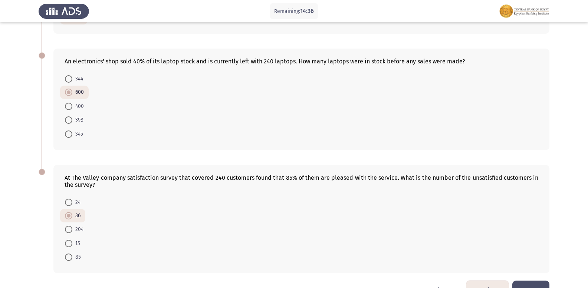
drag, startPoint x: 583, startPoint y: 251, endPoint x: 581, endPoint y: 279, distance: 27.5
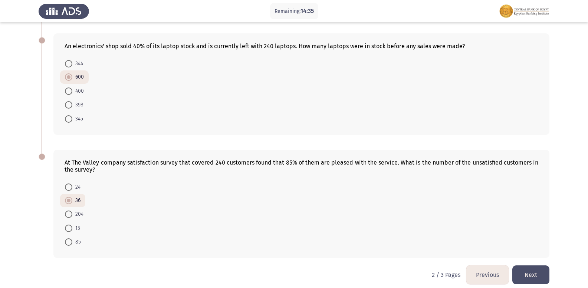
click at [492, 268] on button "Previous" at bounding box center [487, 275] width 42 height 19
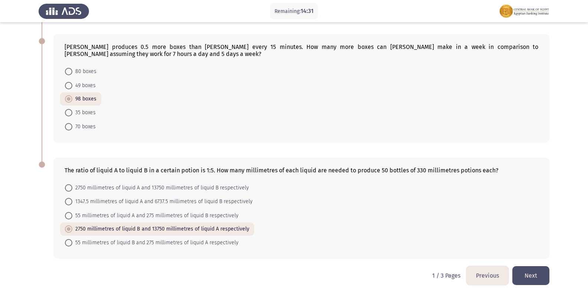
scroll to position [385, 0]
click at [483, 267] on button "Previous" at bounding box center [487, 275] width 42 height 19
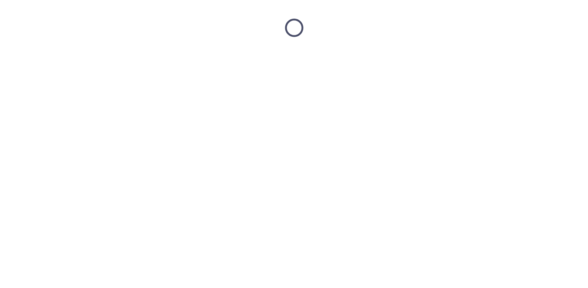
scroll to position [0, 0]
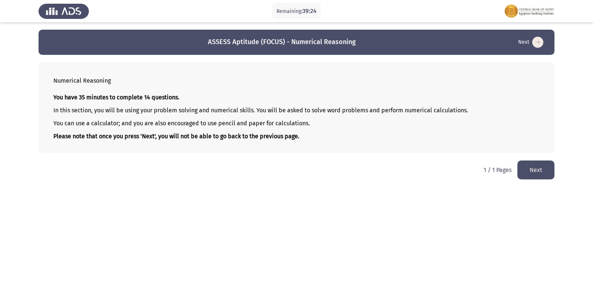
click at [544, 176] on button "Next" at bounding box center [536, 170] width 37 height 19
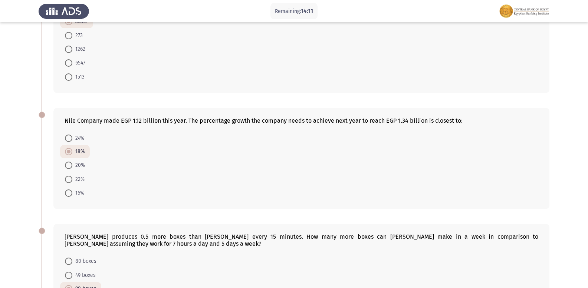
scroll to position [202, 0]
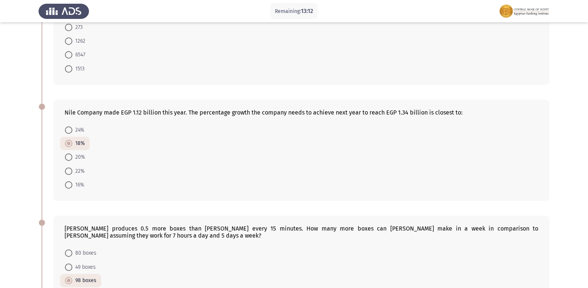
click at [70, 154] on span at bounding box center [68, 157] width 7 height 7
click at [70, 154] on input "20%" at bounding box center [68, 157] width 7 height 7
radio input "true"
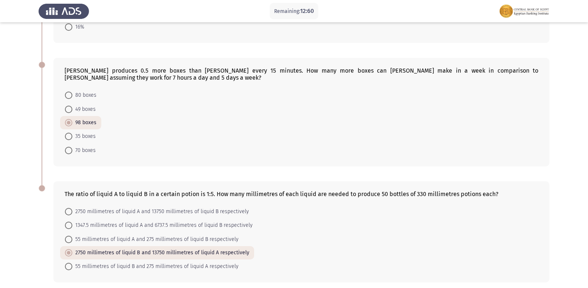
scroll to position [385, 0]
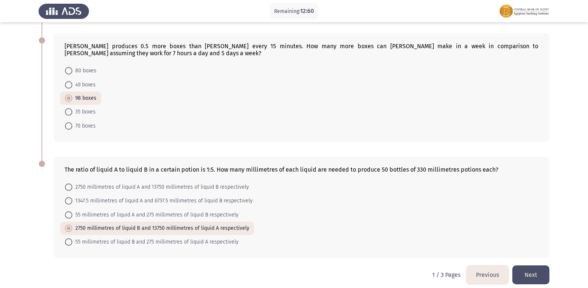
click at [520, 266] on button "Next" at bounding box center [530, 275] width 37 height 19
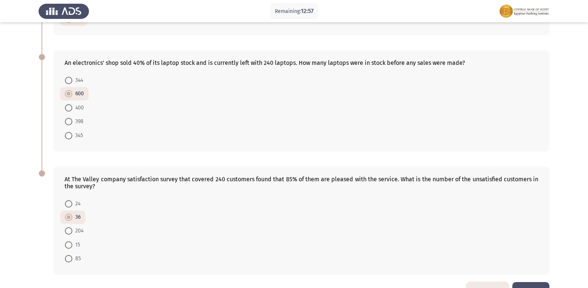
scroll to position [392, 0]
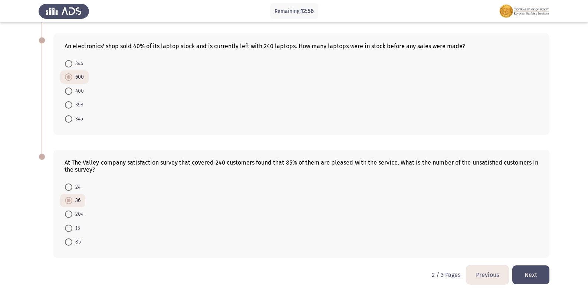
click at [519, 266] on button "Next" at bounding box center [530, 275] width 37 height 19
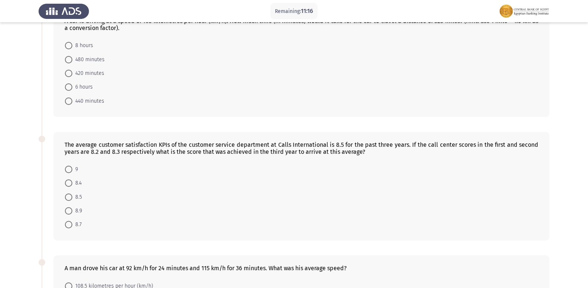
scroll to position [56, 0]
click at [71, 168] on span at bounding box center [68, 167] width 7 height 7
click at [71, 168] on input "9" at bounding box center [68, 167] width 7 height 7
radio input "true"
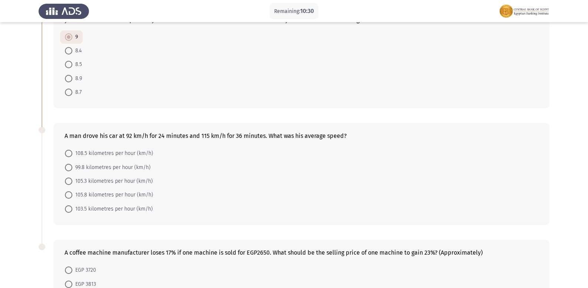
scroll to position [190, 0]
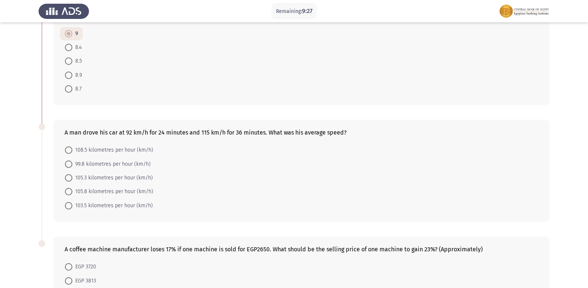
click at [60, 197] on mat-radio-button "105.8 kilometres per hour (km/h)" at bounding box center [109, 192] width 98 height 14
click at [71, 200] on mat-radio-button "103.5 kilometres per hour (km/h)" at bounding box center [109, 205] width 98 height 14
click at [69, 208] on span at bounding box center [68, 205] width 7 height 7
click at [69, 208] on input "103.5 kilometres per hour (km/h)" at bounding box center [68, 205] width 7 height 7
radio input "true"
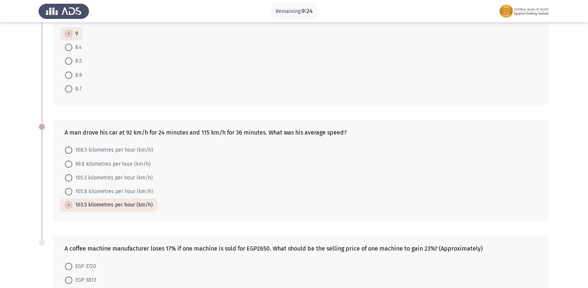
scroll to position [266, 0]
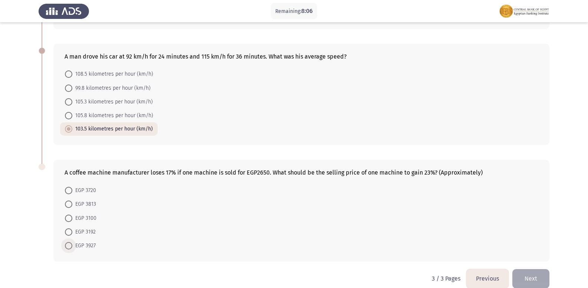
click at [73, 245] on span "EGP 3927" at bounding box center [83, 245] width 23 height 9
click at [72, 245] on input "EGP 3927" at bounding box center [68, 245] width 7 height 7
radio input "true"
click at [75, 185] on mat-radio-button "EGP 3720" at bounding box center [80, 190] width 41 height 14
click at [69, 188] on span at bounding box center [68, 190] width 7 height 7
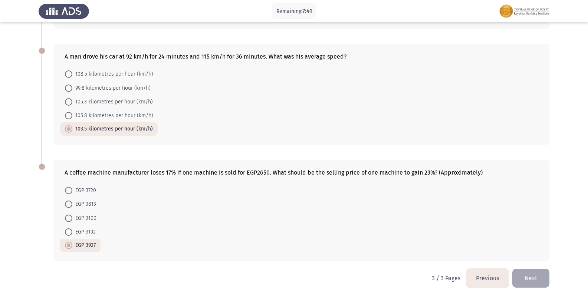
click at [69, 188] on input "EGP 3720" at bounding box center [68, 190] width 7 height 7
radio input "true"
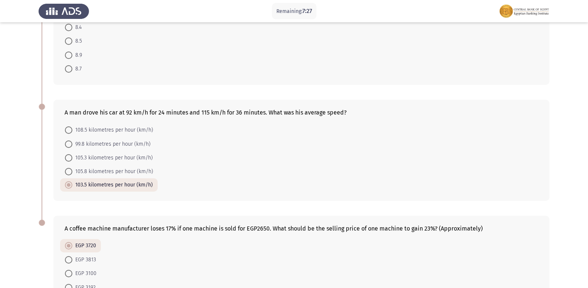
scroll to position [0, 0]
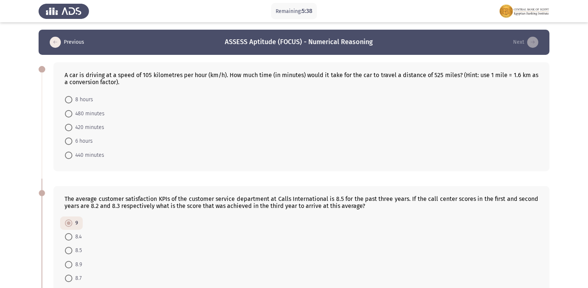
click at [68, 139] on span at bounding box center [68, 141] width 7 height 7
click at [68, 139] on input "6 hours" at bounding box center [68, 141] width 7 height 7
radio input "true"
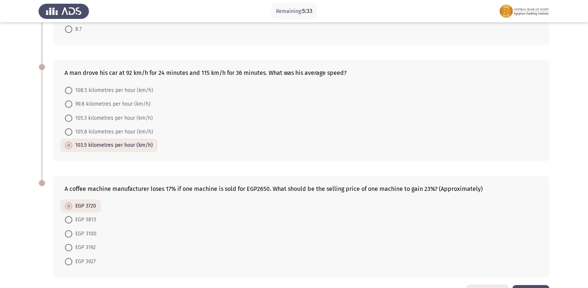
scroll to position [276, 0]
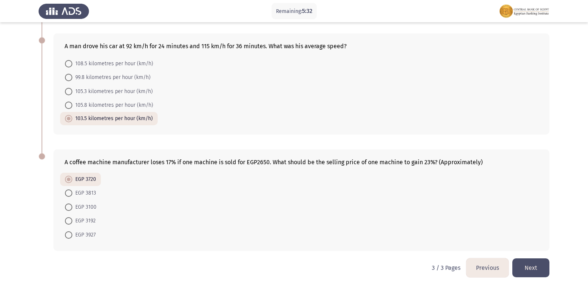
click at [514, 273] on button "Next" at bounding box center [530, 267] width 37 height 19
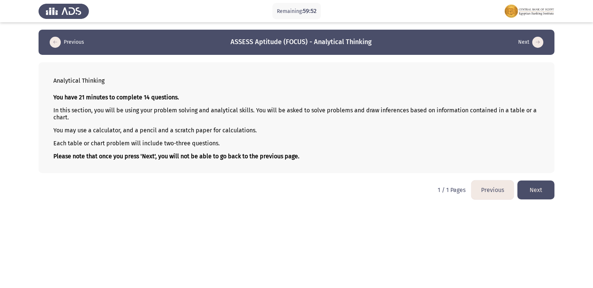
click at [495, 191] on button "Previous" at bounding box center [493, 190] width 42 height 19
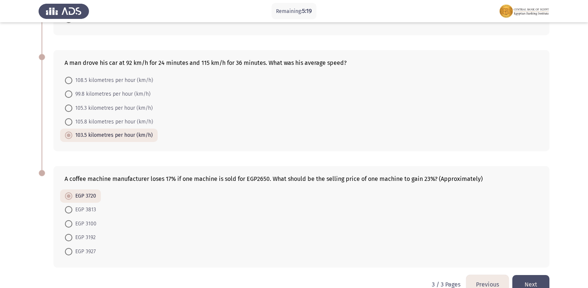
scroll to position [276, 0]
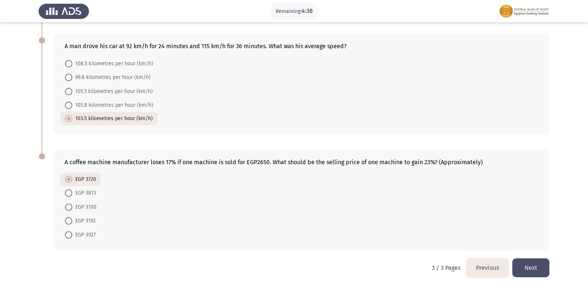
click at [67, 191] on span at bounding box center [68, 193] width 7 height 7
click at [67, 191] on input "EGP 3813" at bounding box center [68, 193] width 7 height 7
radio input "true"
drag, startPoint x: 569, startPoint y: 209, endPoint x: 593, endPoint y: 176, distance: 41.2
click at [585, 186] on app-assessment-container "Remaining: 1:10 Previous ASSESS Aptitude (FOCUS) - Numerical Reasoning Next A c…" at bounding box center [294, 6] width 588 height 504
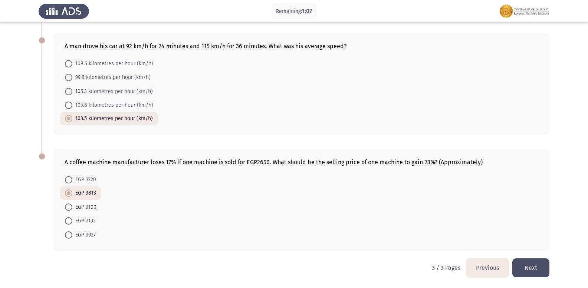
click at [487, 270] on button "Previous" at bounding box center [487, 267] width 42 height 19
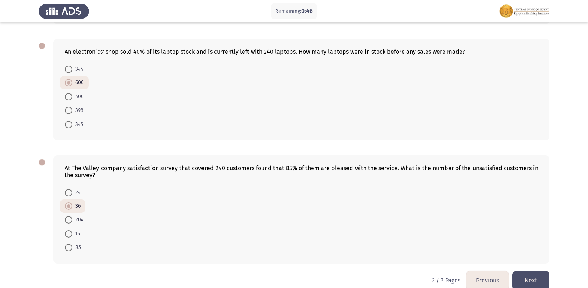
scroll to position [392, 0]
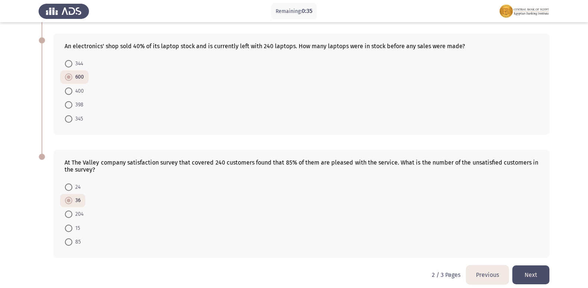
click at [490, 272] on button "Previous" at bounding box center [487, 275] width 42 height 19
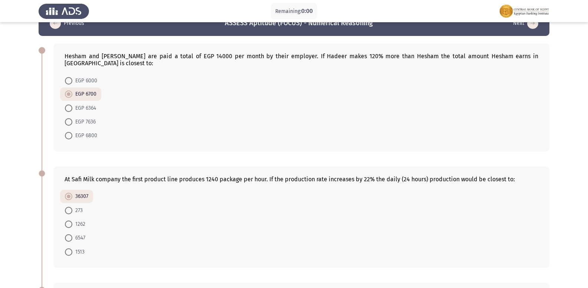
scroll to position [0, 0]
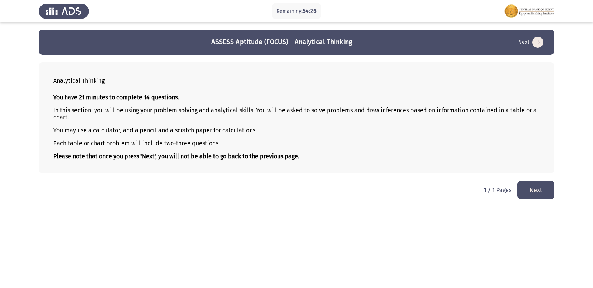
click at [548, 185] on button "Next" at bounding box center [536, 190] width 37 height 19
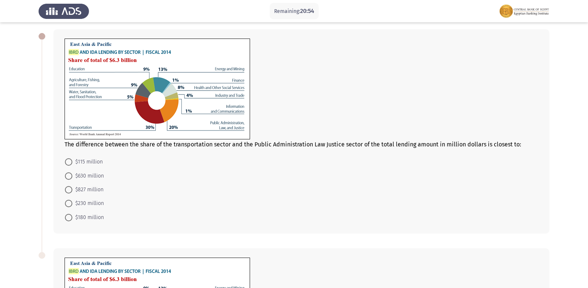
scroll to position [5, 0]
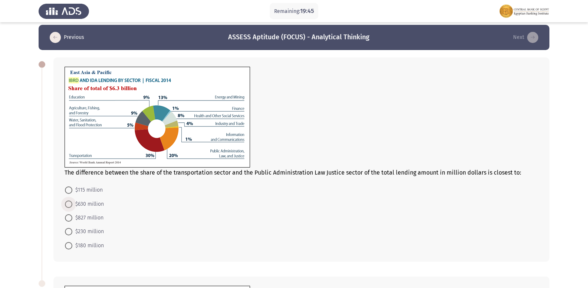
click at [69, 206] on span at bounding box center [68, 204] width 7 height 7
click at [69, 206] on input "$630 million" at bounding box center [68, 204] width 7 height 7
radio input "true"
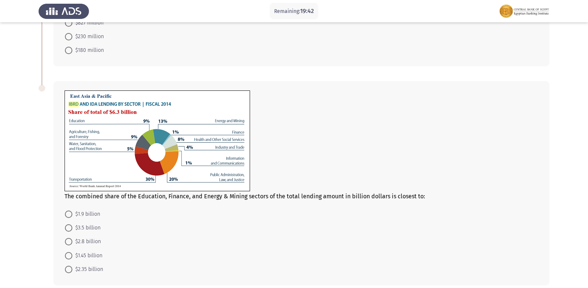
scroll to position [216, 0]
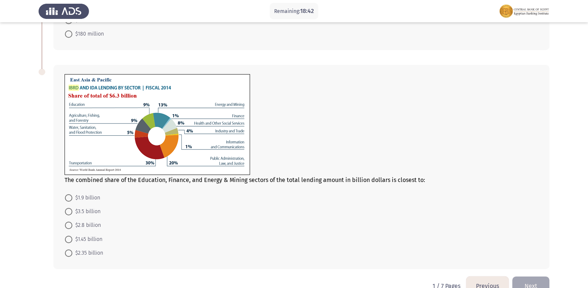
click at [66, 239] on span at bounding box center [68, 239] width 7 height 7
click at [66, 239] on input "$1.45 billion" at bounding box center [68, 239] width 7 height 7
radio input "true"
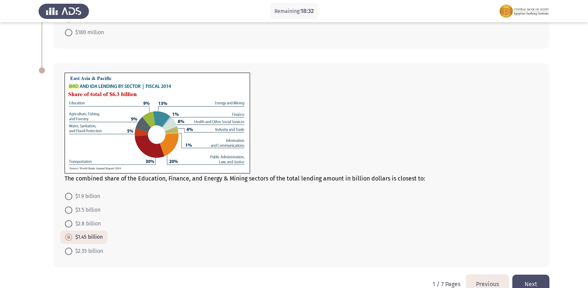
scroll to position [234, 0]
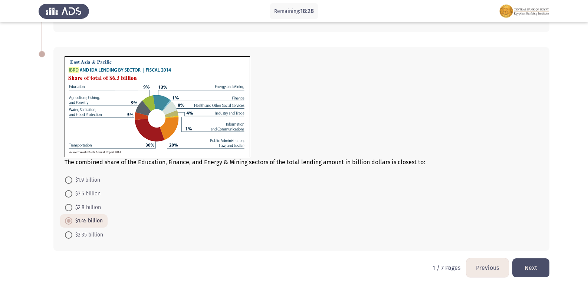
click at [520, 273] on button "Next" at bounding box center [530, 267] width 37 height 19
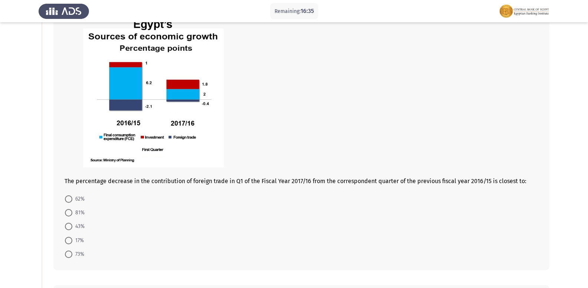
scroll to position [71, 0]
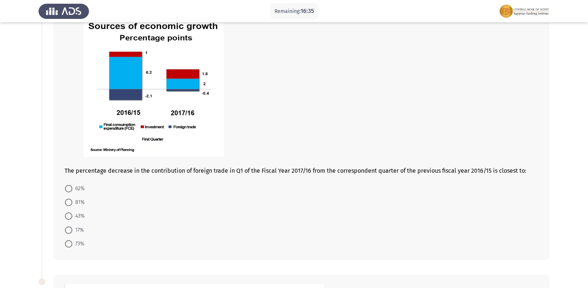
click at [67, 226] on label "17%" at bounding box center [74, 230] width 19 height 9
click at [67, 227] on input "17%" at bounding box center [68, 230] width 7 height 7
radio input "true"
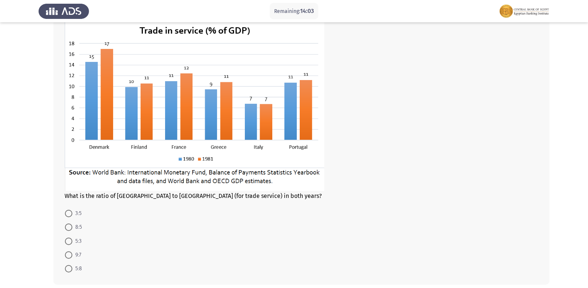
scroll to position [348, 0]
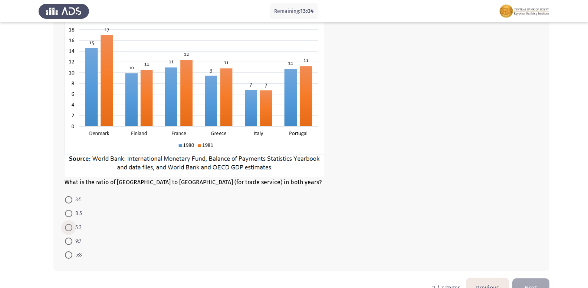
click at [71, 226] on span at bounding box center [68, 227] width 7 height 7
click at [71, 226] on input "5:3" at bounding box center [68, 227] width 7 height 7
radio input "true"
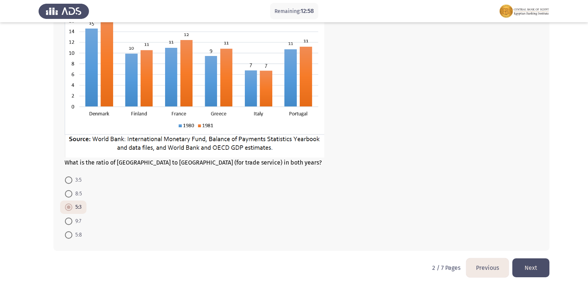
click at [533, 264] on button "Next" at bounding box center [530, 267] width 37 height 19
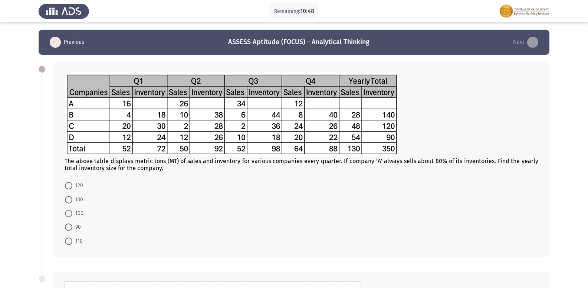
click at [70, 242] on span at bounding box center [68, 241] width 7 height 7
click at [70, 242] on input "110" at bounding box center [68, 241] width 7 height 7
radio input "true"
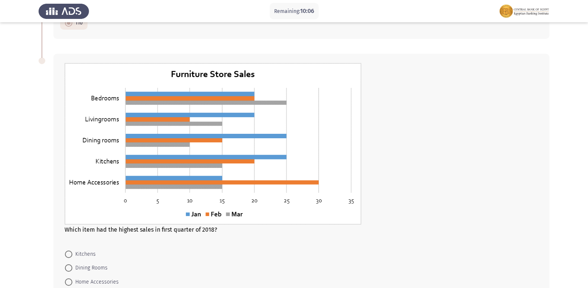
scroll to position [190, 0]
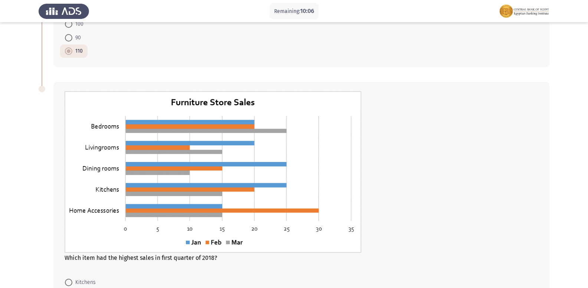
click at [587, 152] on app-assessment-container "Remaining: 10:06 Previous ASSESS Aptitude (FOCUS) - Analytical Thinking Next Th…" at bounding box center [294, 100] width 588 height 521
click at [583, 164] on app-assessment-container "Remaining: 10:05 Previous ASSESS Aptitude (FOCUS) - Analytical Thinking Next Th…" at bounding box center [294, 100] width 588 height 521
drag, startPoint x: 580, startPoint y: 172, endPoint x: 579, endPoint y: 182, distance: 10.1
click at [580, 177] on app-assessment-container "Remaining: 10:05 Previous ASSESS Aptitude (FOCUS) - Analytical Thinking Next Th…" at bounding box center [294, 100] width 588 height 521
drag, startPoint x: 579, startPoint y: 182, endPoint x: 577, endPoint y: 192, distance: 9.5
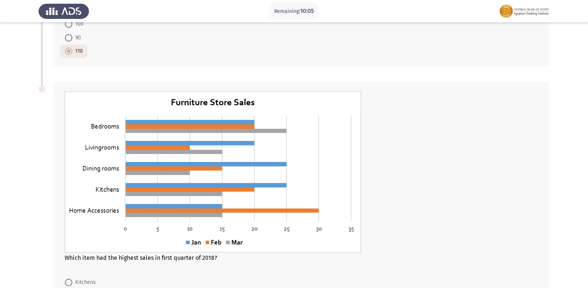
click at [577, 192] on app-assessment-container "Remaining: 10:05 Previous ASSESS Aptitude (FOCUS) - Analytical Thinking Next Th…" at bounding box center [294, 100] width 588 height 521
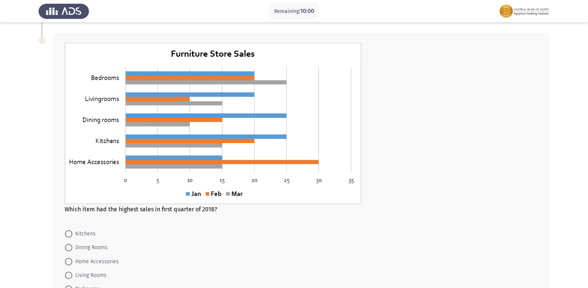
scroll to position [234, 0]
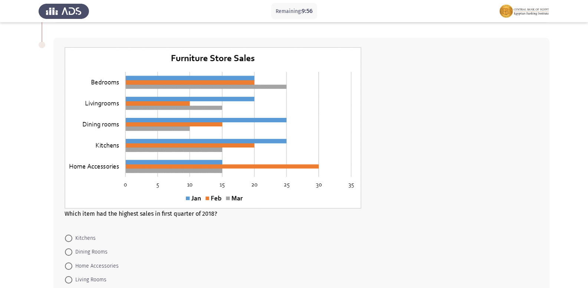
click at [64, 270] on mat-radio-button "Home Accessories" at bounding box center [91, 266] width 63 height 14
click at [70, 239] on span at bounding box center [68, 238] width 7 height 7
click at [70, 239] on input "Kitchens" at bounding box center [68, 238] width 7 height 7
radio input "true"
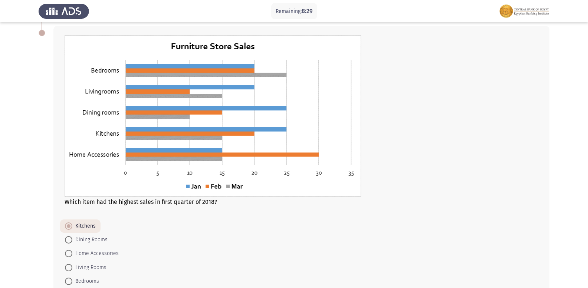
scroll to position [292, 0]
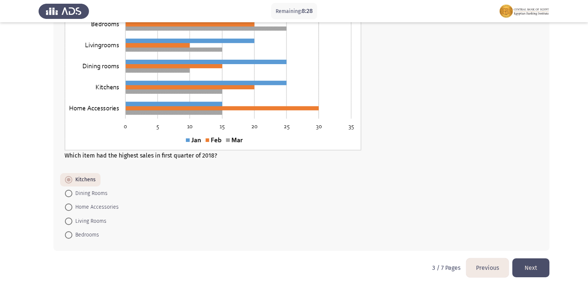
click at [515, 273] on button "Next" at bounding box center [530, 267] width 37 height 19
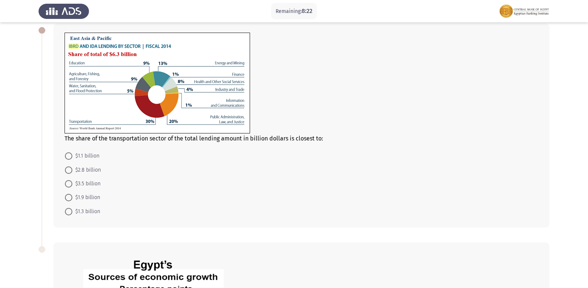
scroll to position [37, 0]
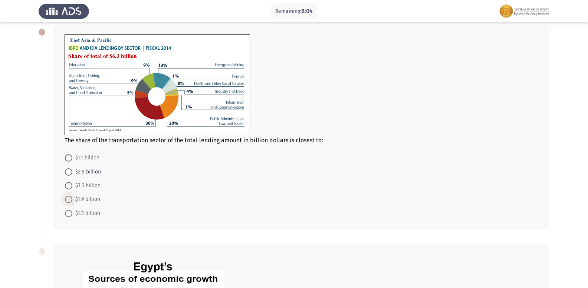
click at [71, 197] on span at bounding box center [68, 199] width 7 height 7
click at [71, 197] on input "$1.9 billion" at bounding box center [68, 199] width 7 height 7
radio input "true"
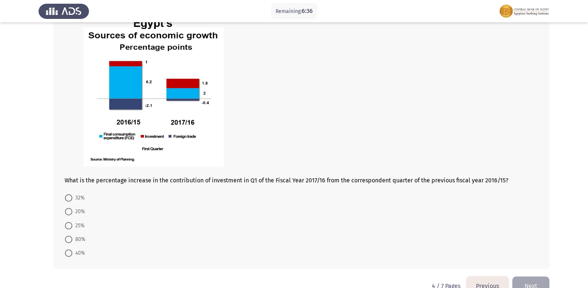
scroll to position [297, 0]
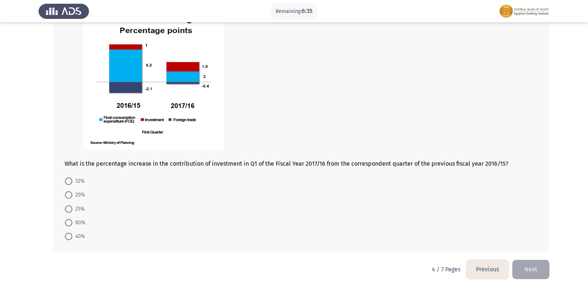
click at [67, 221] on span at bounding box center [68, 222] width 7 height 7
click at [67, 221] on input "80%" at bounding box center [68, 222] width 7 height 7
radio input "true"
click at [525, 264] on button "Next" at bounding box center [530, 269] width 37 height 19
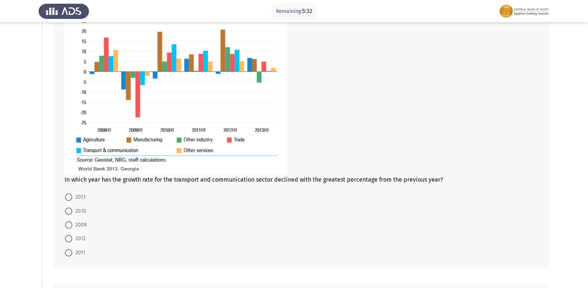
scroll to position [111, 0]
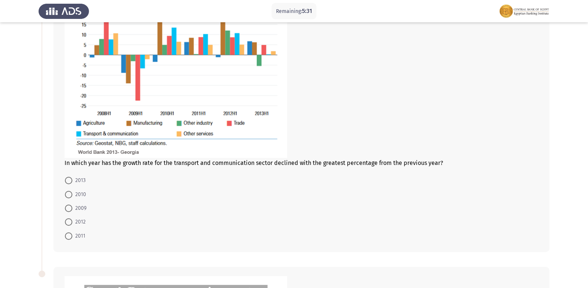
click at [72, 179] on span "2013" at bounding box center [78, 180] width 13 height 9
click at [72, 179] on input "2013" at bounding box center [68, 180] width 7 height 7
radio input "true"
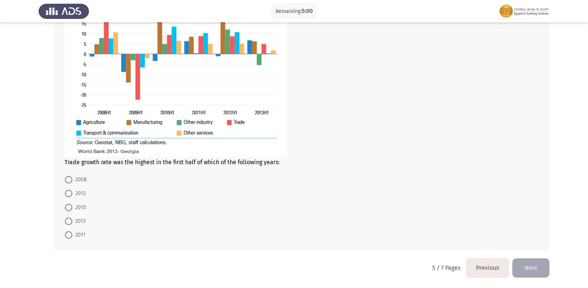
scroll to position [390, 0]
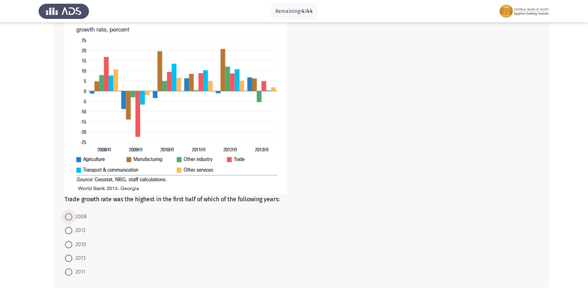
click at [67, 214] on span at bounding box center [68, 216] width 7 height 7
click at [67, 214] on input "2008" at bounding box center [68, 216] width 7 height 7
radio input "true"
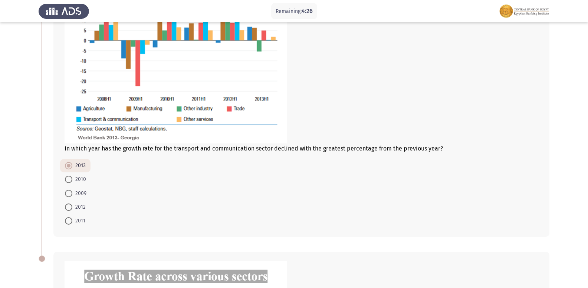
scroll to position [131, 0]
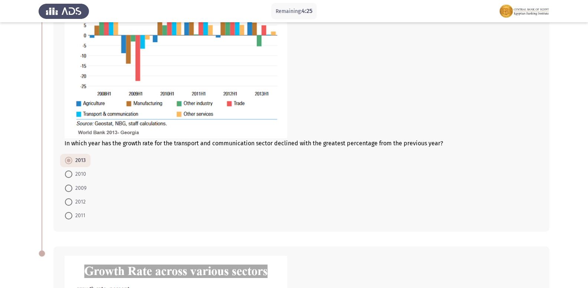
click at [70, 188] on span at bounding box center [68, 188] width 7 height 7
click at [70, 188] on input "2009" at bounding box center [68, 188] width 7 height 7
radio input "true"
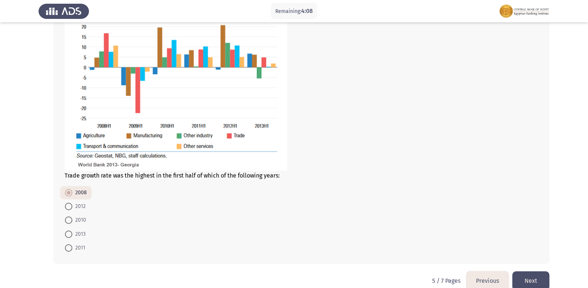
scroll to position [427, 0]
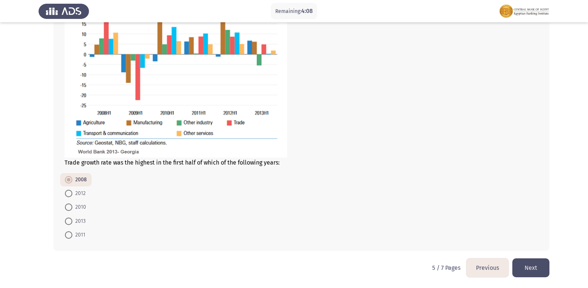
click at [526, 268] on button "Next" at bounding box center [530, 267] width 37 height 19
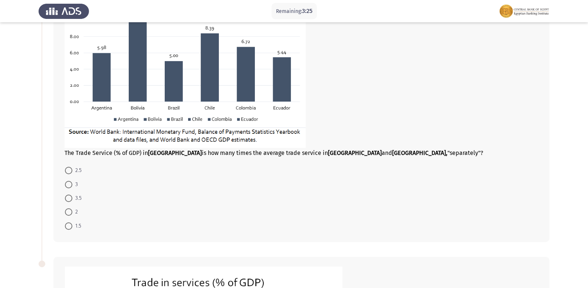
scroll to position [106, 0]
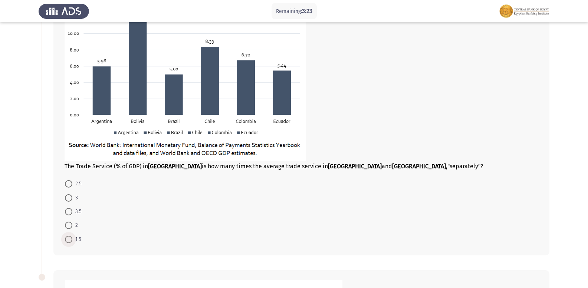
click at [66, 238] on span at bounding box center [68, 239] width 7 height 7
click at [66, 238] on input "1.5" at bounding box center [68, 239] width 7 height 7
radio input "true"
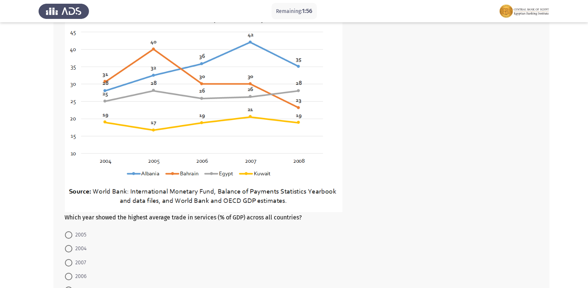
scroll to position [439, 0]
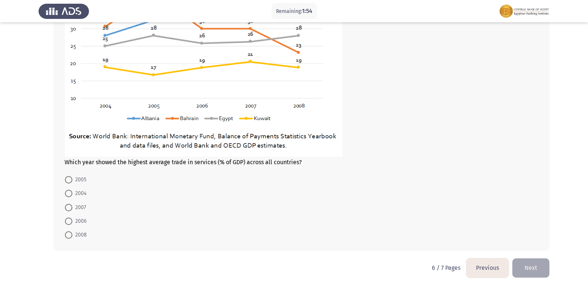
click at [69, 203] on label "2007" at bounding box center [75, 207] width 21 height 9
click at [69, 204] on input "2007" at bounding box center [68, 207] width 7 height 7
radio input "true"
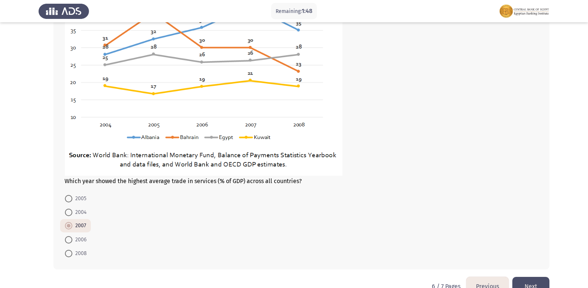
scroll to position [439, 0]
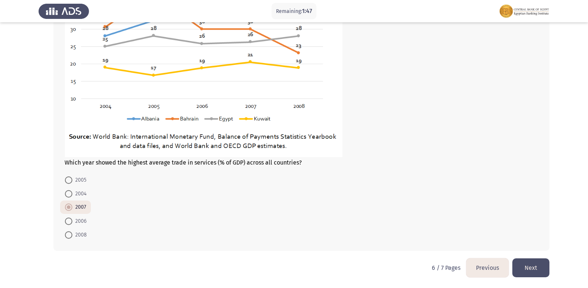
click at [529, 263] on button "Next" at bounding box center [530, 267] width 37 height 19
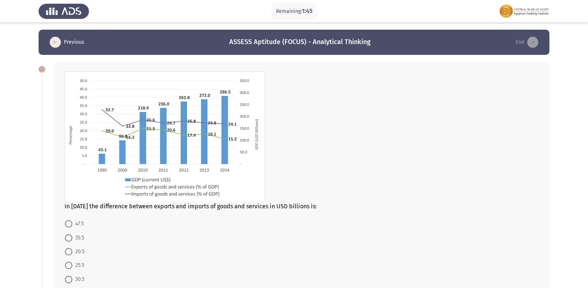
scroll to position [37, 0]
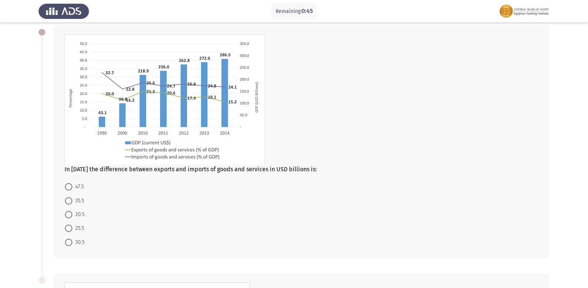
click at [70, 186] on span at bounding box center [68, 186] width 7 height 7
click at [70, 186] on input "47.5" at bounding box center [68, 186] width 7 height 7
radio input "true"
click at [70, 186] on span at bounding box center [68, 186] width 7 height 7
click at [70, 186] on input "47.5" at bounding box center [68, 186] width 7 height 7
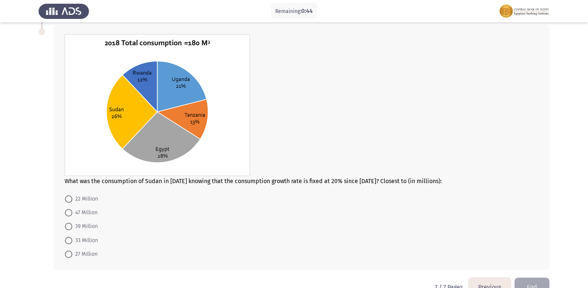
scroll to position [297, 0]
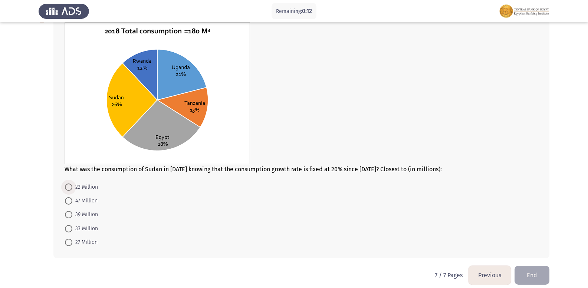
click at [69, 191] on span at bounding box center [68, 187] width 7 height 7
click at [69, 191] on input "22 Million" at bounding box center [68, 187] width 7 height 7
radio input "true"
click at [69, 206] on mat-radio-button "47 Million" at bounding box center [81, 200] width 42 height 14
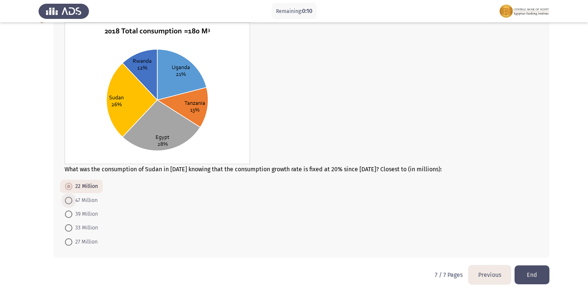
click at [68, 202] on span at bounding box center [68, 200] width 7 height 7
click at [68, 202] on input "47 Million" at bounding box center [68, 200] width 7 height 7
radio input "true"
click at [73, 217] on span "39 Million" at bounding box center [85, 214] width 26 height 9
click at [72, 217] on input "39 Million" at bounding box center [68, 214] width 7 height 7
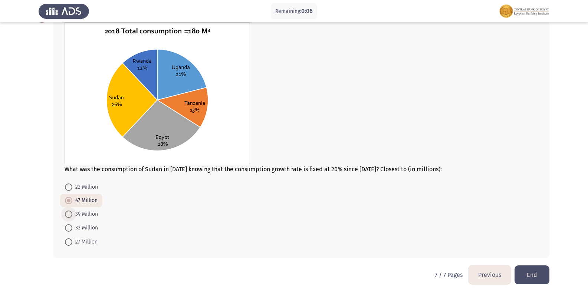
radio input "true"
click at [524, 263] on div "What was the consumption of Sudan in [DATE] knowing that the consumption growth…" at bounding box center [294, 136] width 511 height 260
click at [520, 271] on button "End" at bounding box center [531, 275] width 35 height 19
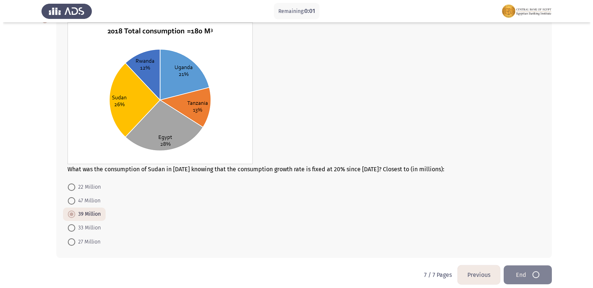
scroll to position [0, 0]
